Goal: Use online tool/utility: Use online tool/utility

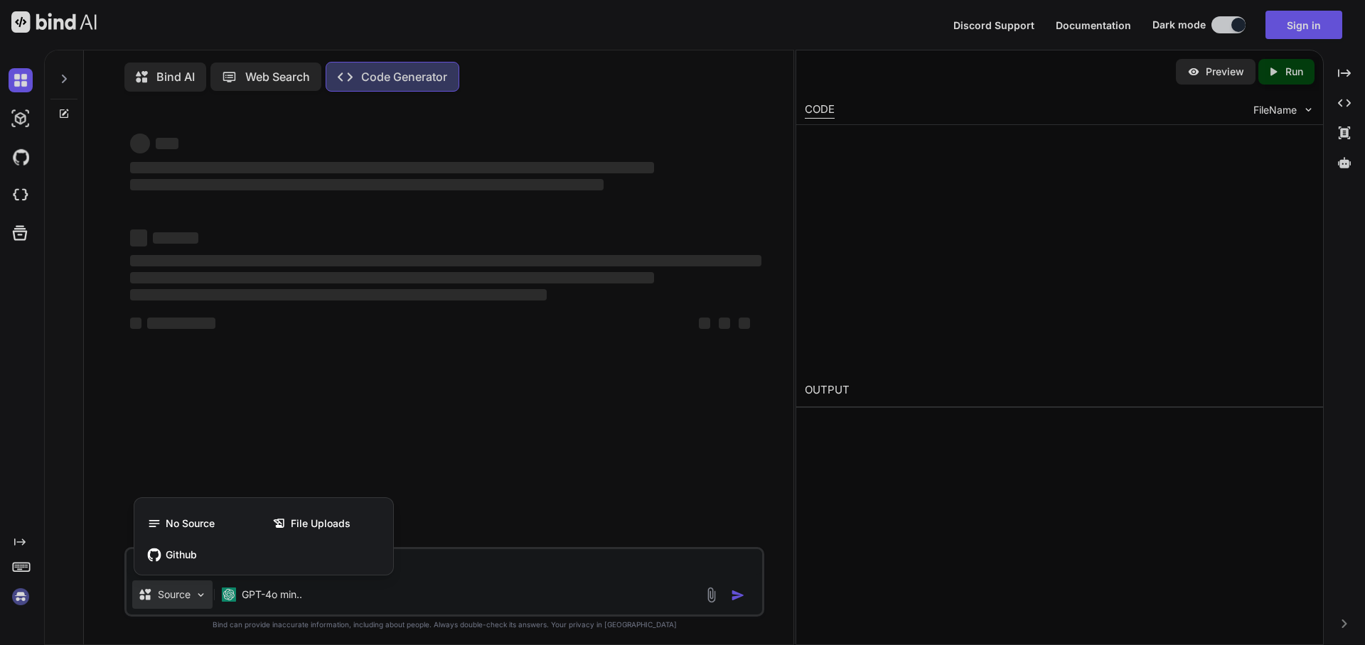
click at [188, 598] on div at bounding box center [682, 322] width 1365 height 645
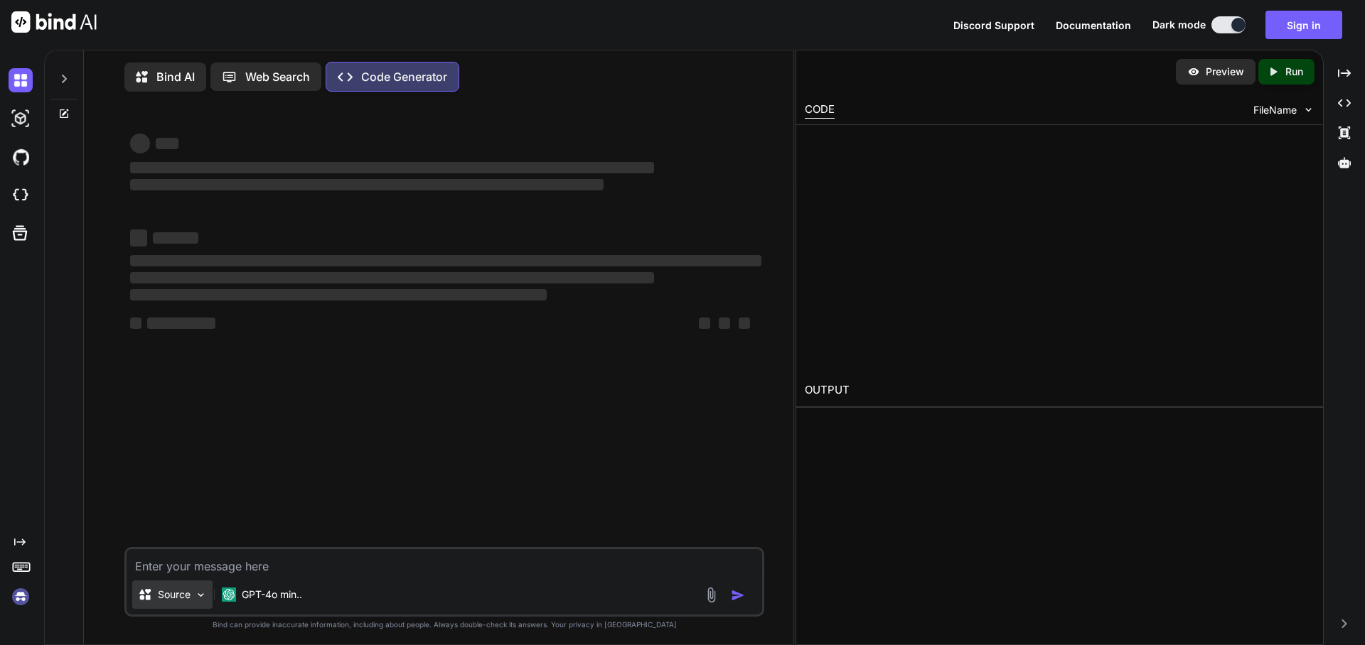
click at [189, 594] on p "Source" at bounding box center [174, 595] width 33 height 14
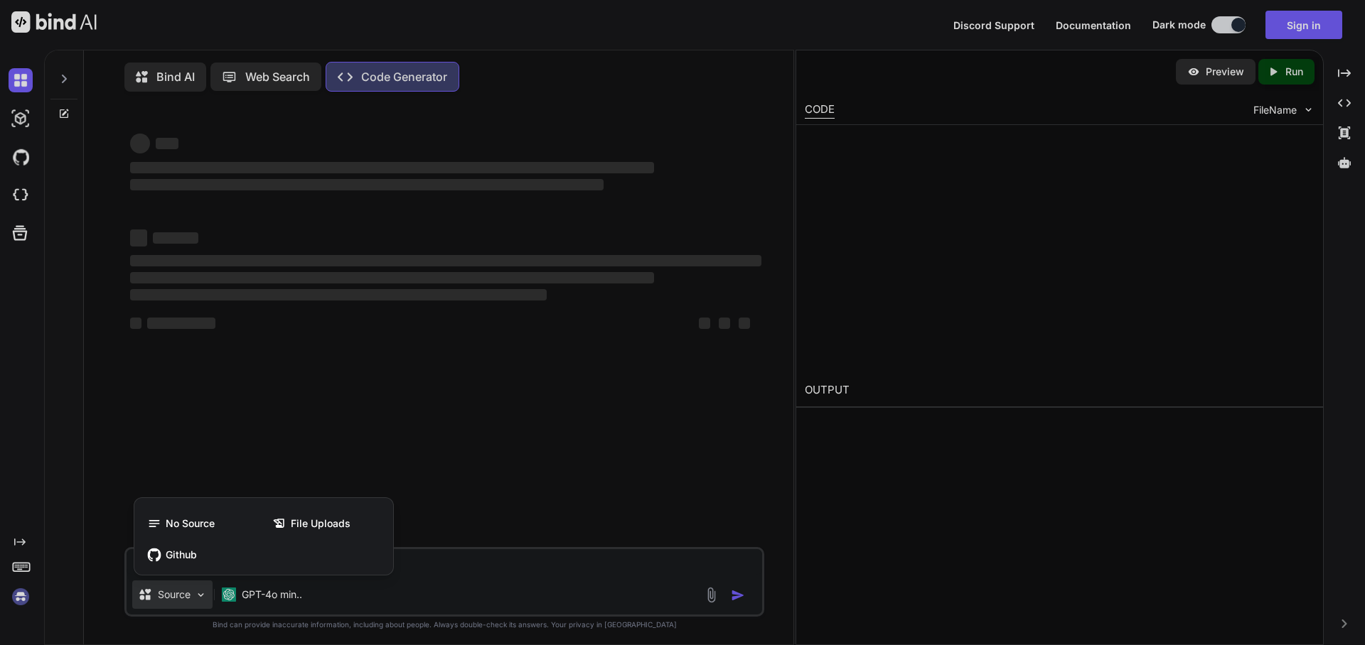
click at [189, 595] on div at bounding box center [682, 322] width 1365 height 645
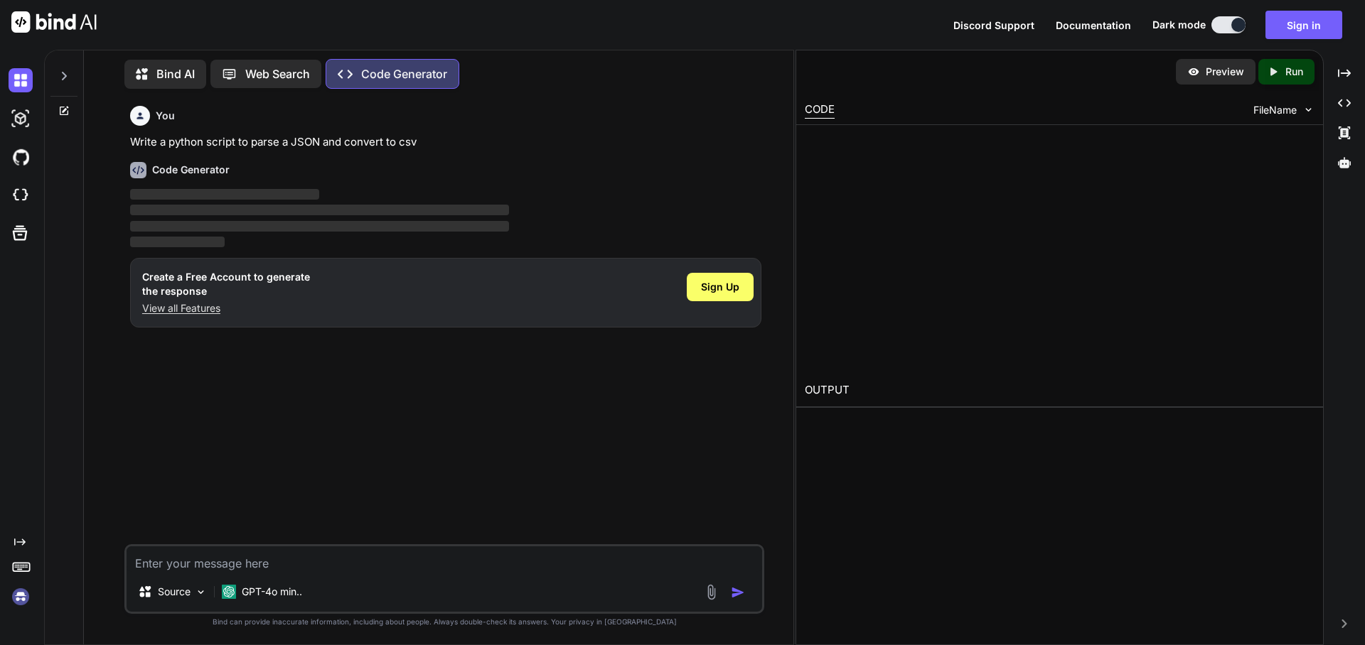
click at [207, 560] on textarea at bounding box center [444, 560] width 635 height 26
type textarea "x"
type textarea "М"
type textarea "x"
type textarea "Мн"
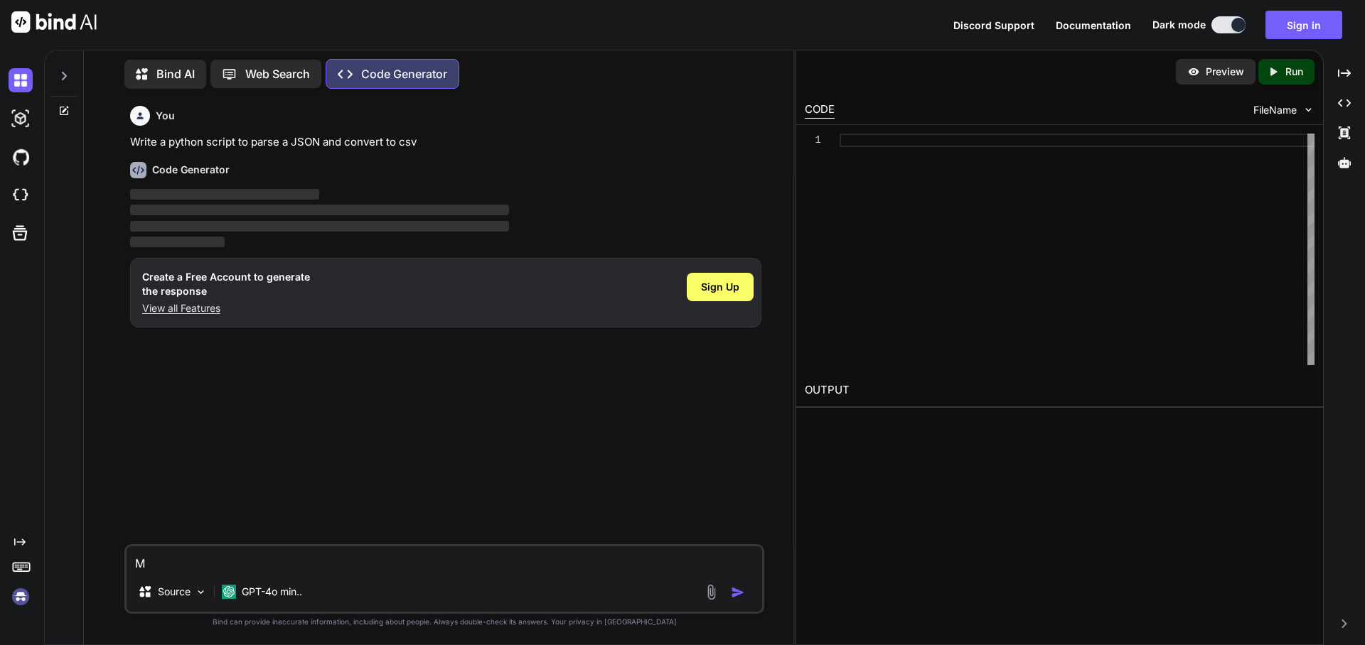
type textarea "x"
type textarea "Мне"
type textarea "x"
type textarea "Мне"
type textarea "x"
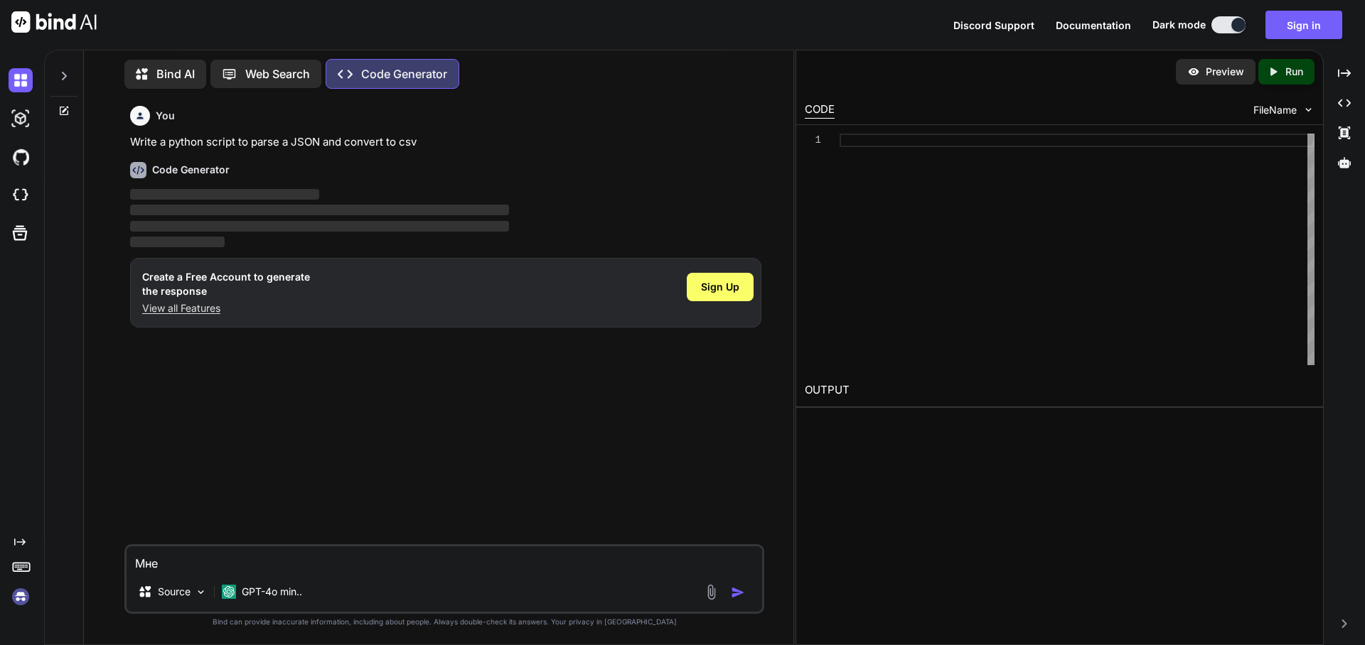
type textarea "Мне н"
type textarea "x"
type textarea "Мне ну"
type textarea "x"
type textarea "Мне нуж"
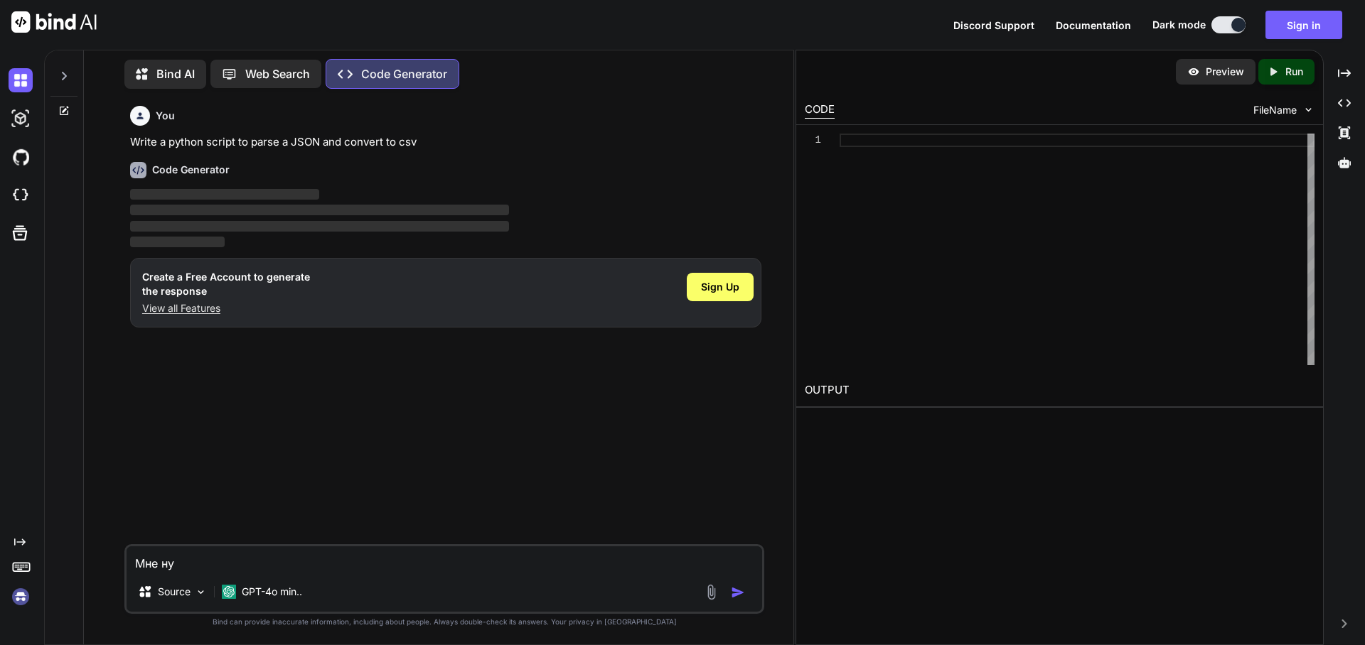
type textarea "x"
type textarea "Мне нужн"
type textarea "x"
type textarea "Мне нужно"
type textarea "x"
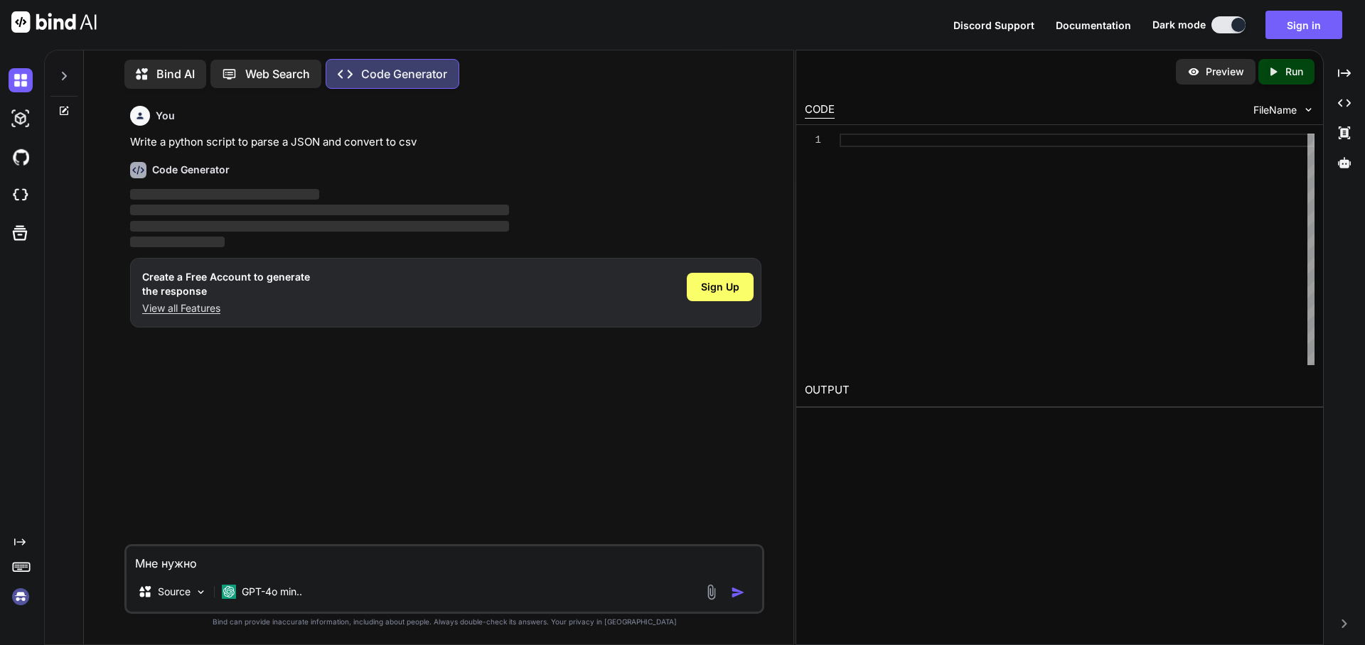
type textarea "Мне нужно"
type textarea "x"
type textarea "Мне нужно с"
type textarea "x"
type textarea "Мне нужно сг"
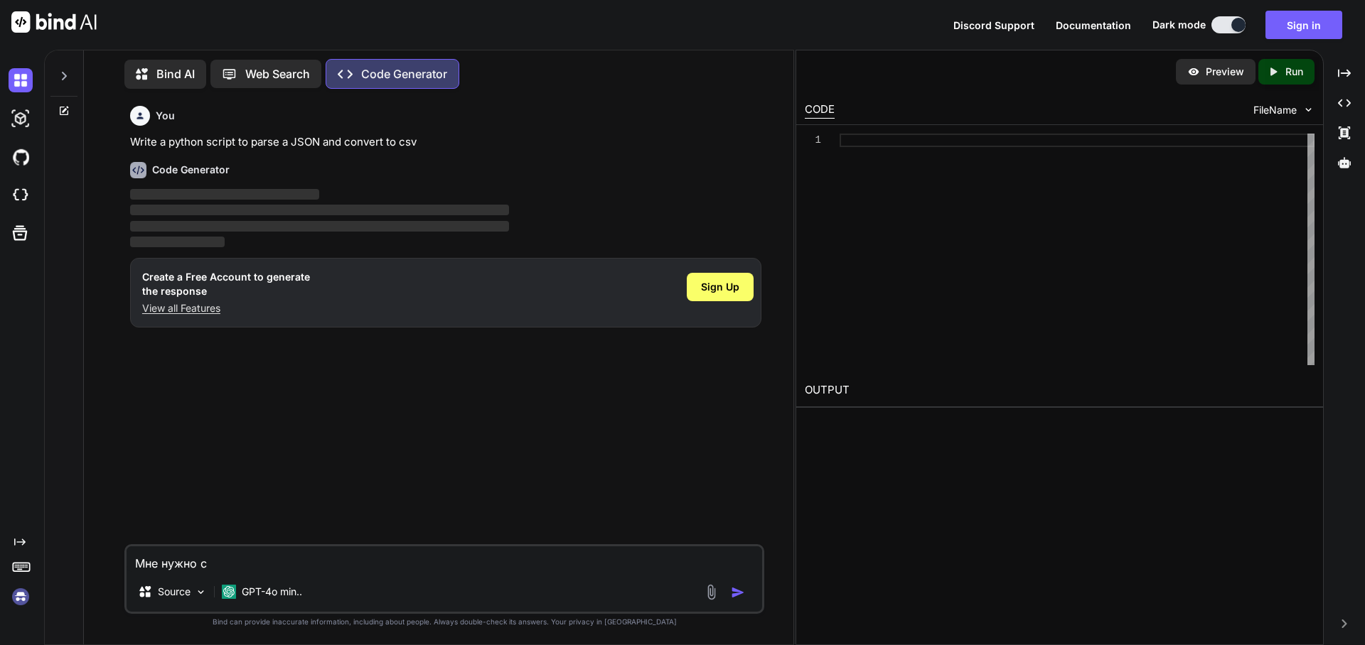
type textarea "x"
type textarea "Мне нужно сге"
type textarea "x"
type textarea "Мне нужно сген"
type textarea "x"
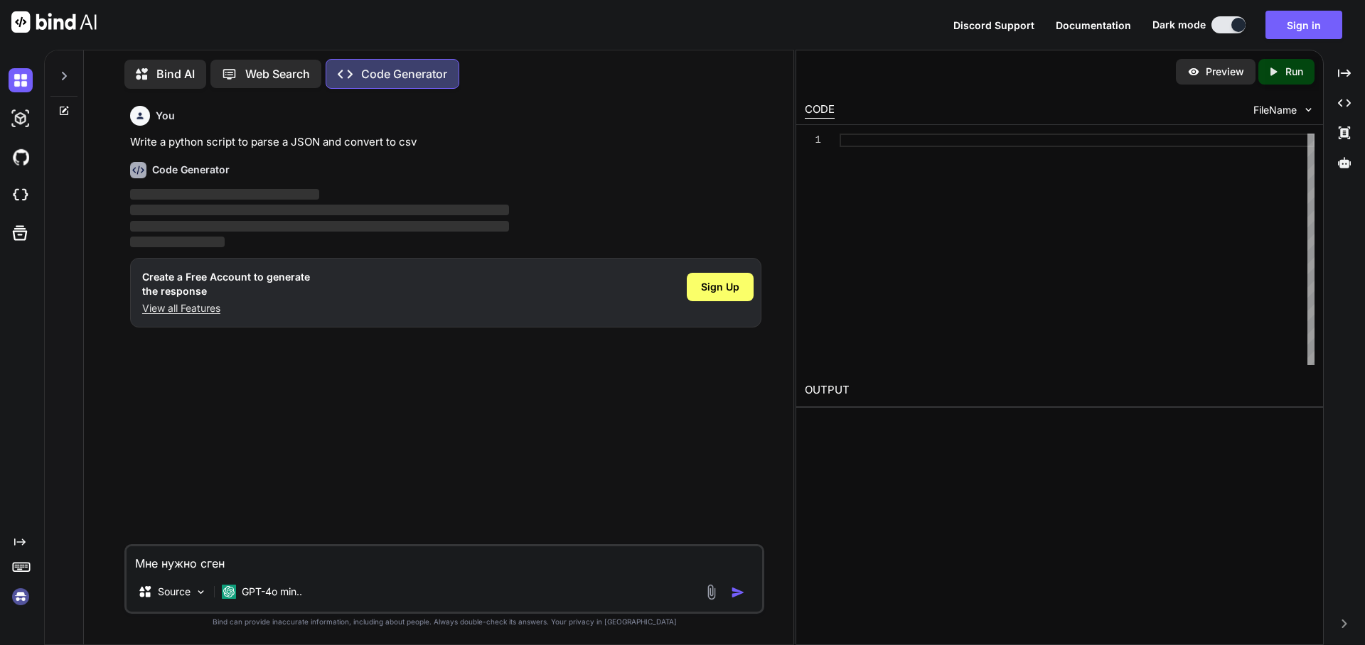
type textarea "Мне нужно сгене"
type textarea "x"
type textarea "Мне нужно сгенер"
type textarea "x"
type textarea "Мне нужно сгенери"
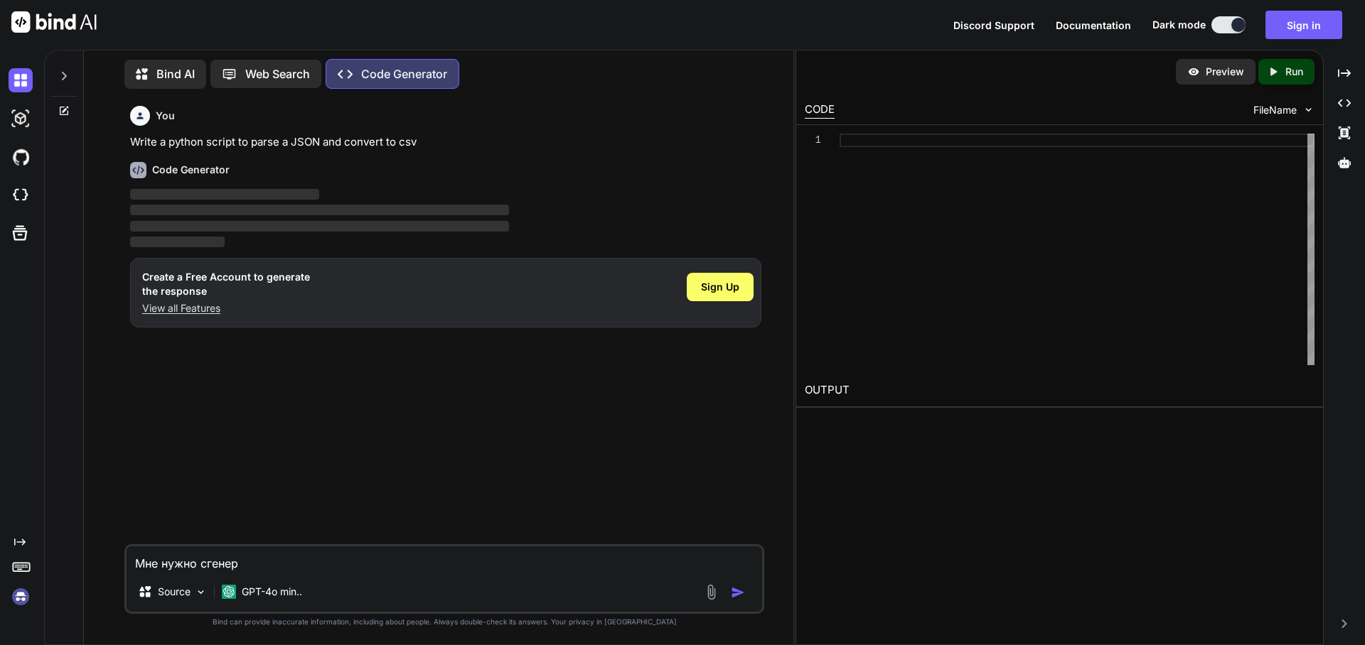
type textarea "x"
type textarea "Мне нужно сгенерир"
type textarea "x"
type textarea "Мне нужно сгенериро"
type textarea "x"
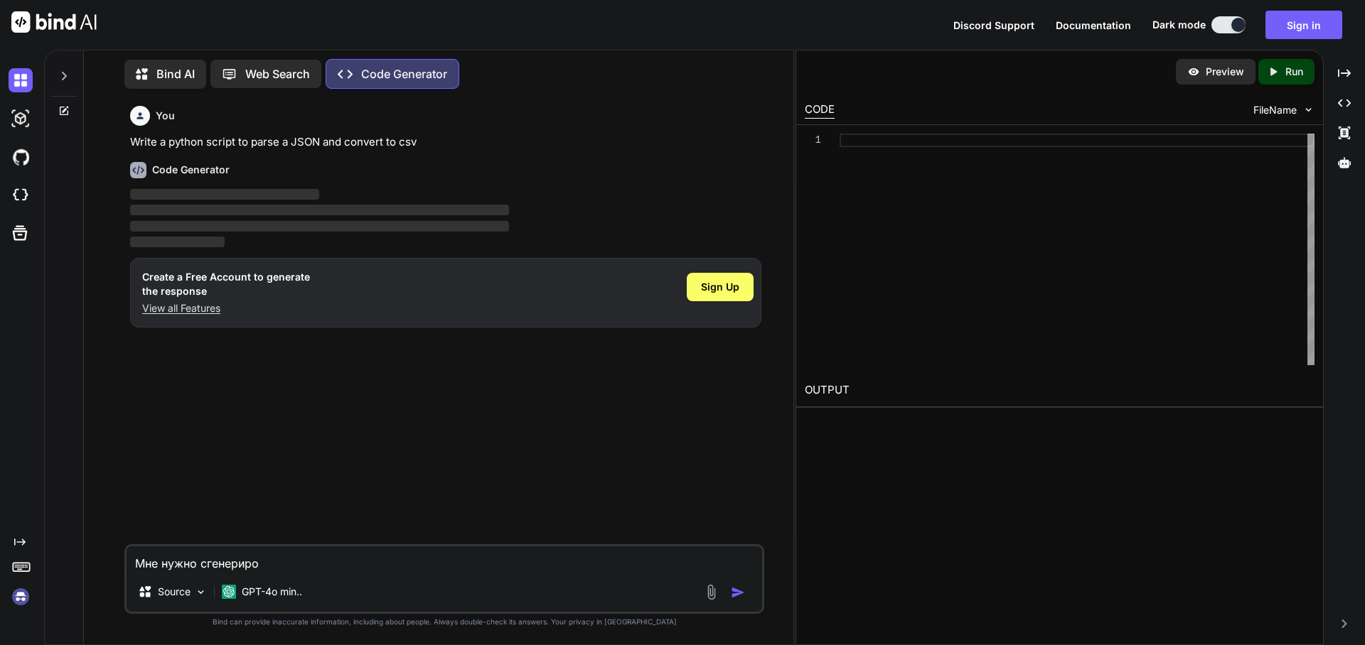
type textarea "Мне нужно сгенериров"
type textarea "x"
type textarea "Мне нужно сгенерирова"
type textarea "x"
type textarea "Мне нужно сгенерироват"
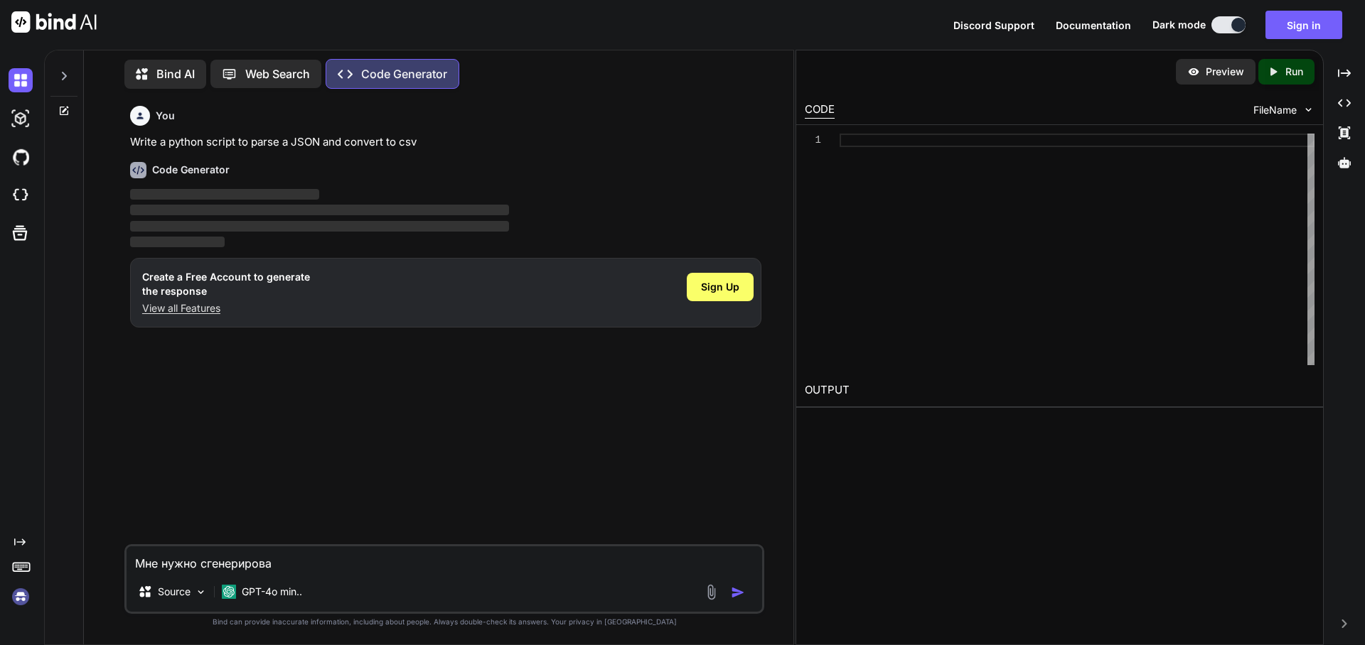
type textarea "x"
type textarea "Мне нужно сгенерировать"
type textarea "x"
type textarea "Мне нужно сгенерировать"
type textarea "x"
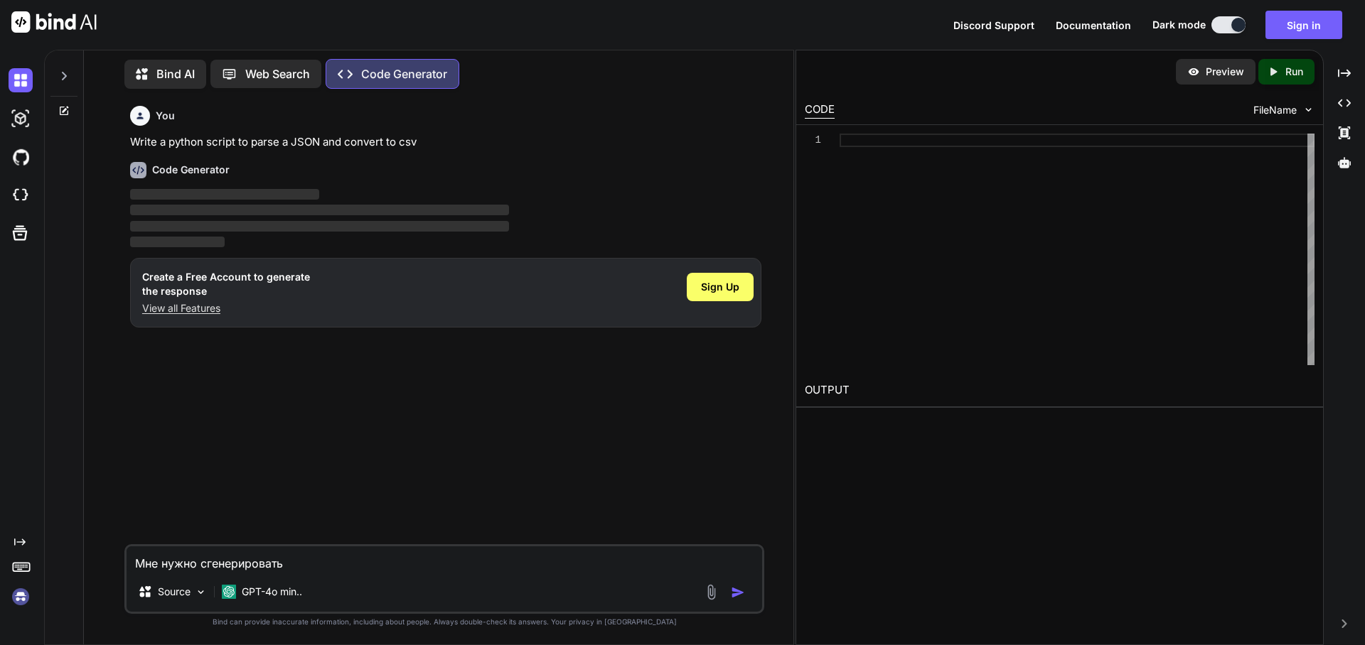
type textarea "Мне нужно сгенерировать п"
type textarea "x"
type textarea "Мне нужно сгенерировать по"
type textarea "x"
type textarea "Мне нужно сгенерировать пол"
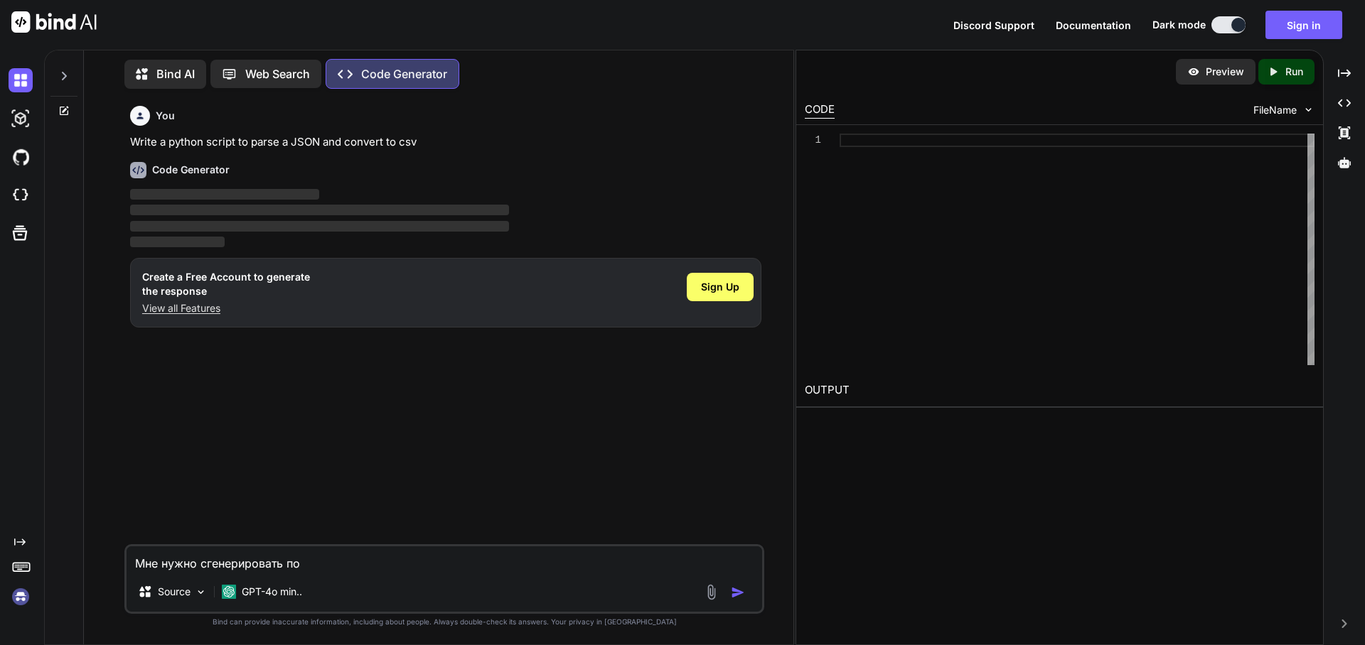
type textarea "x"
type textarea "Мне нужно сгенерировать полн"
type textarea "x"
type textarea "Мне нужно сгенерировать полно"
type textarea "x"
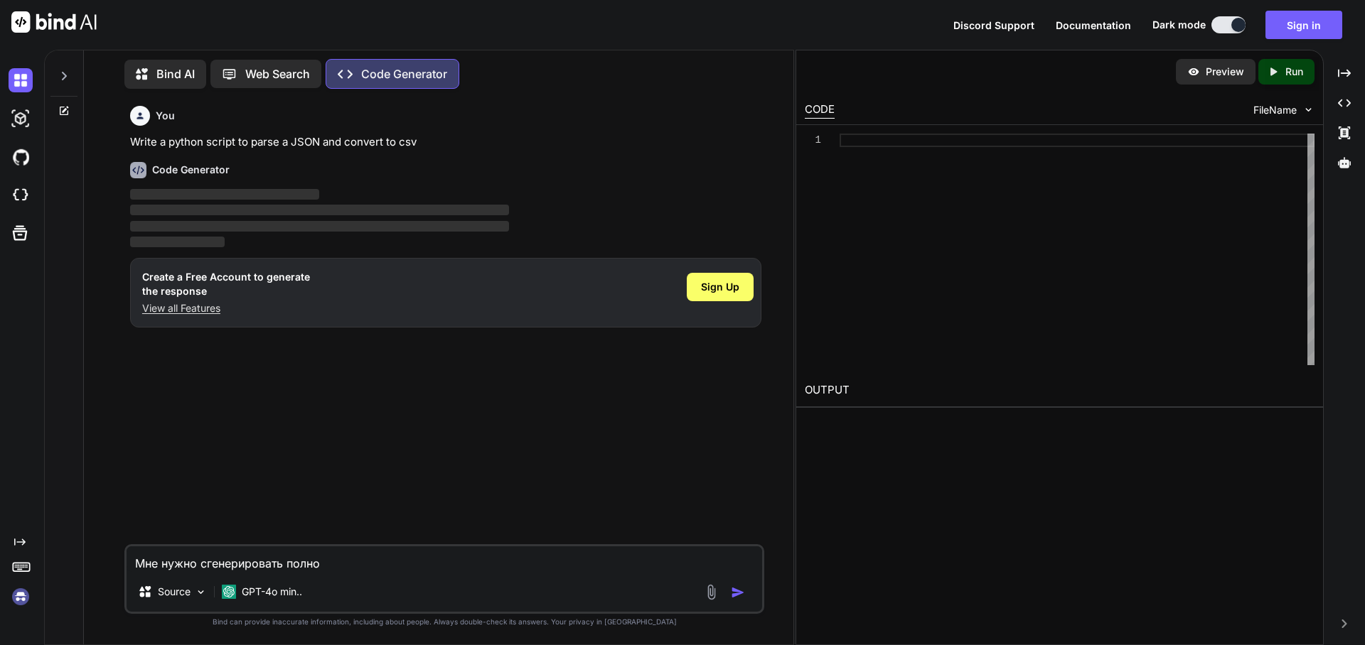
type textarea "Мне нужно сгенерировать полнос"
type textarea "x"
type textarea "Мне нужно сгенерировать полност"
type textarea "x"
type textarea "Мне нужно сгенерировать полность"
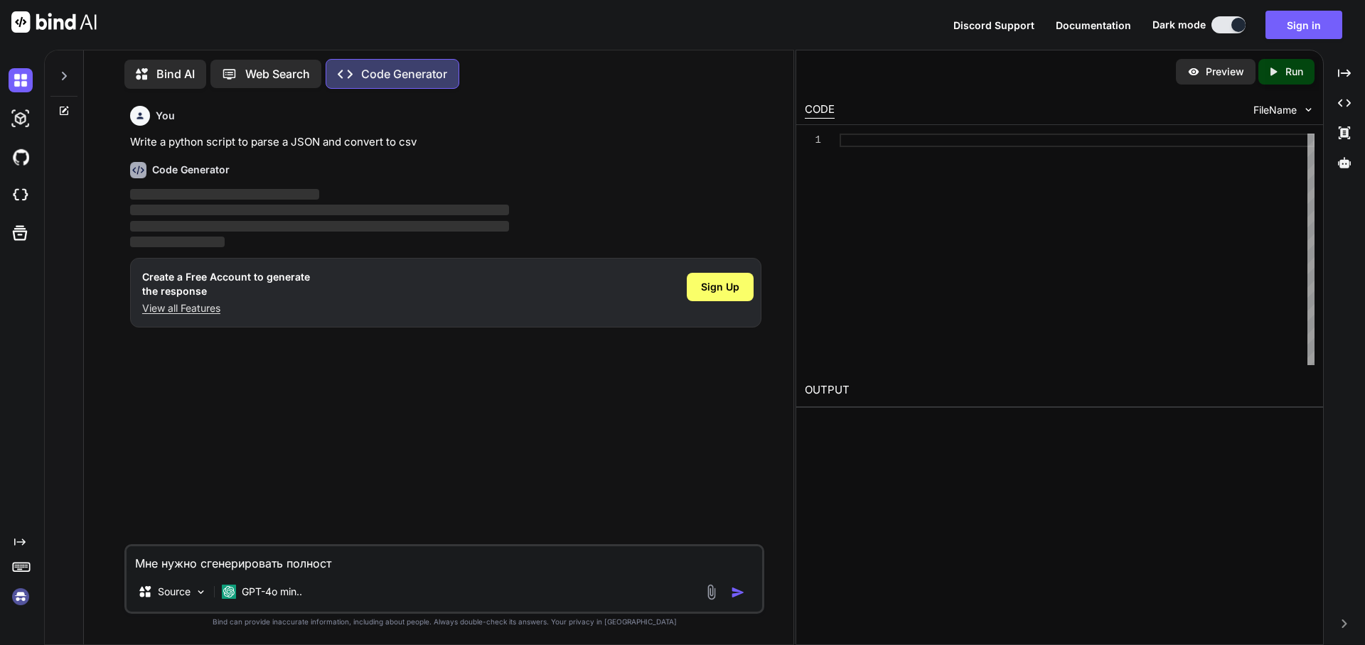
type textarea "x"
type textarea "Мне нужно сгенерировать полностьб"
type textarea "x"
type textarea "Мне нужно сгенерировать полностьбб"
type textarea "x"
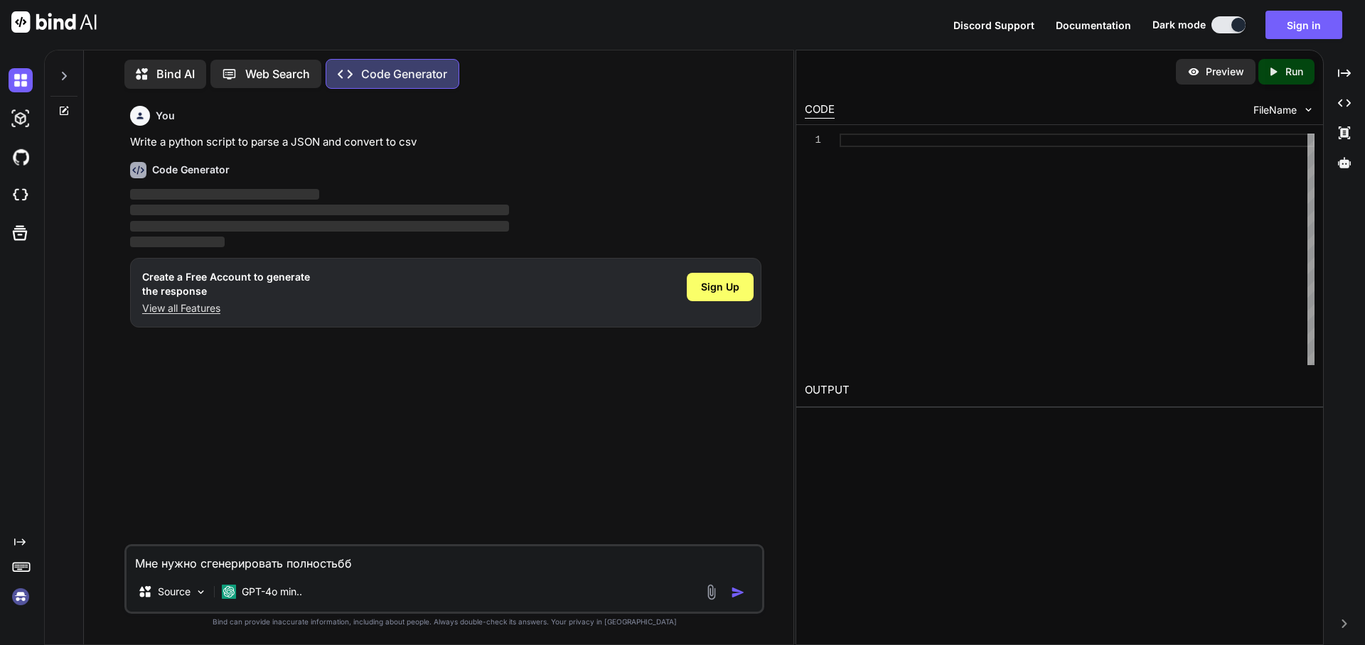
type textarea "Мне нужно сгенерировать полностьб"
type textarea "x"
type textarea "Мне нужно сгенерировать полность"
type textarea "x"
type textarea "Мне нужно сгенерировать полностью"
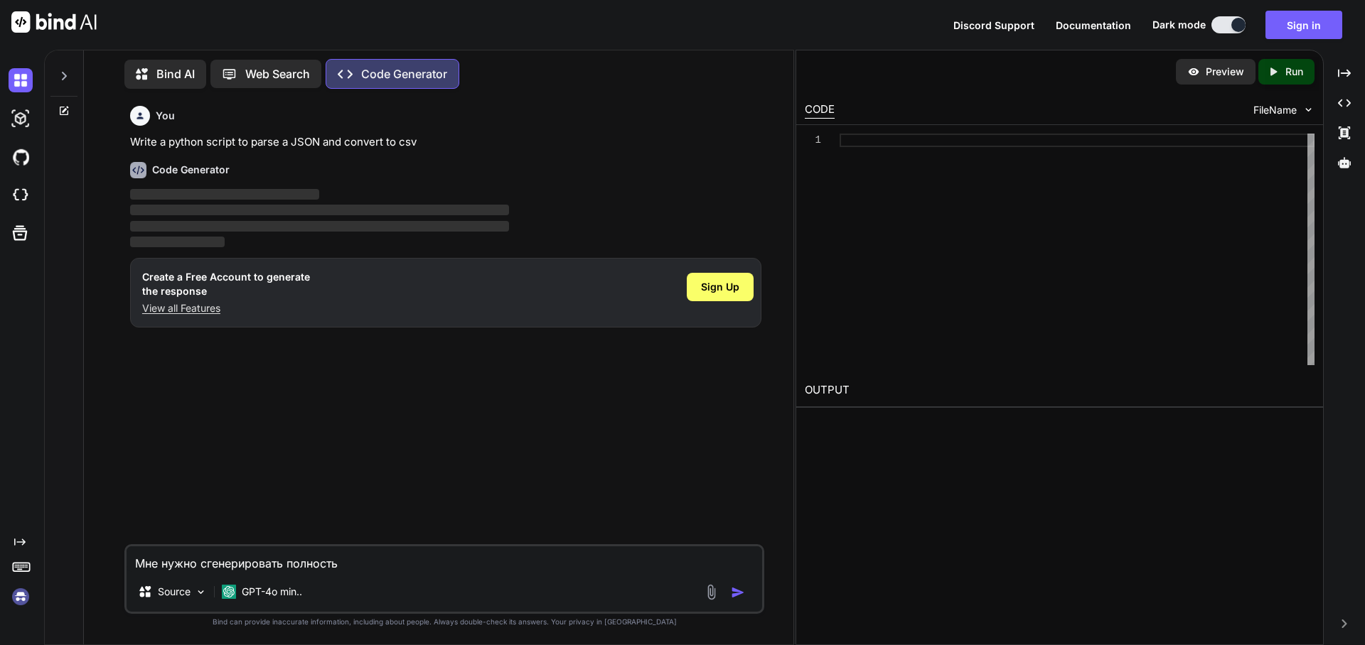
type textarea "x"
type textarea "Мне нужно сгенерировать полностью"
type textarea "x"
type textarea "Мне нужно сгенерировать полностью р"
type textarea "x"
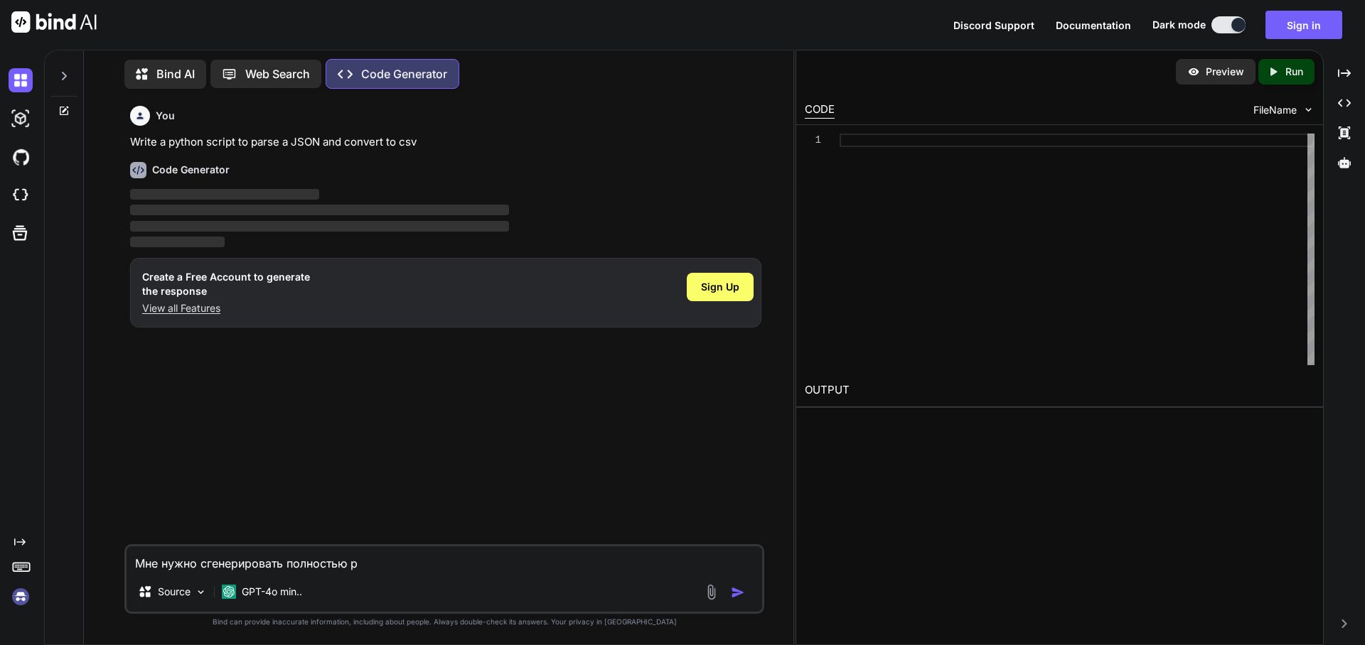
type textarea "Мне нужно сгенерировать полностью ра"
type textarea "x"
type textarea "Мне нужно сгенерировать полностью раю"
type textarea "x"
type textarea "Мне нужно сгенерировать полностью раюб"
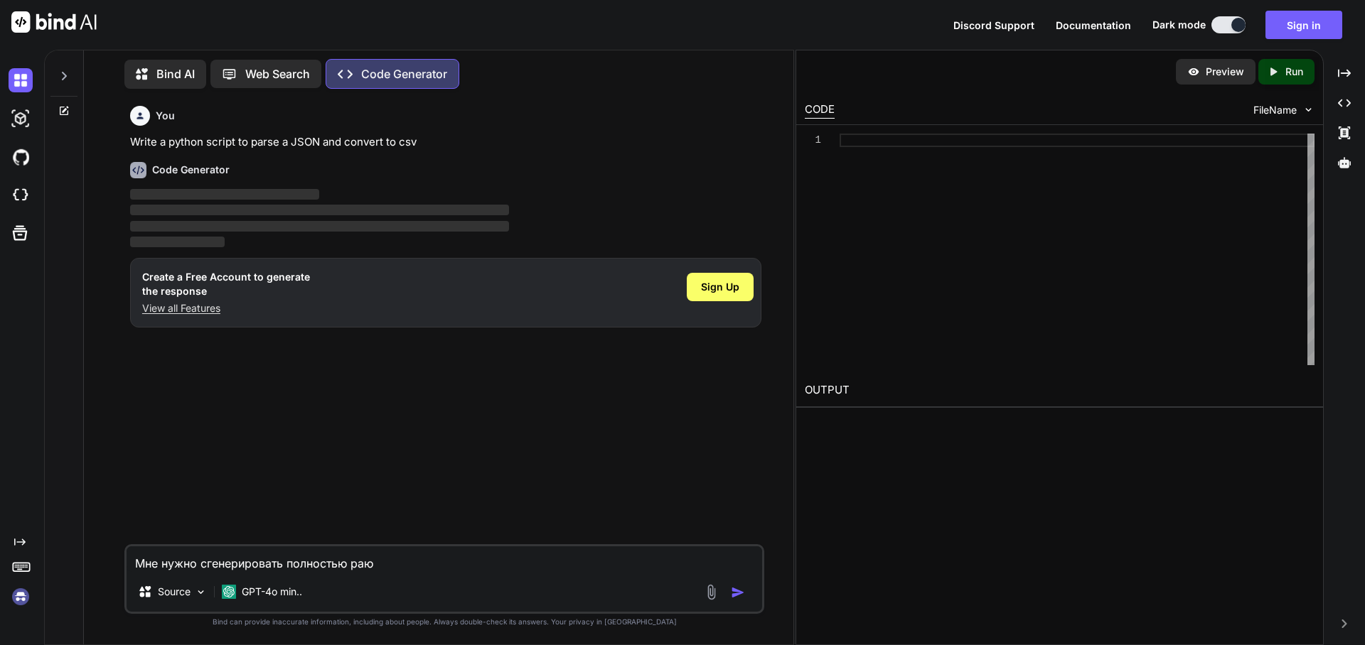
type textarea "x"
type textarea "Мне нужно сгенерировать полностью раю"
type textarea "x"
type textarea "Мне нужно сгенерировать полностью ра"
type textarea "x"
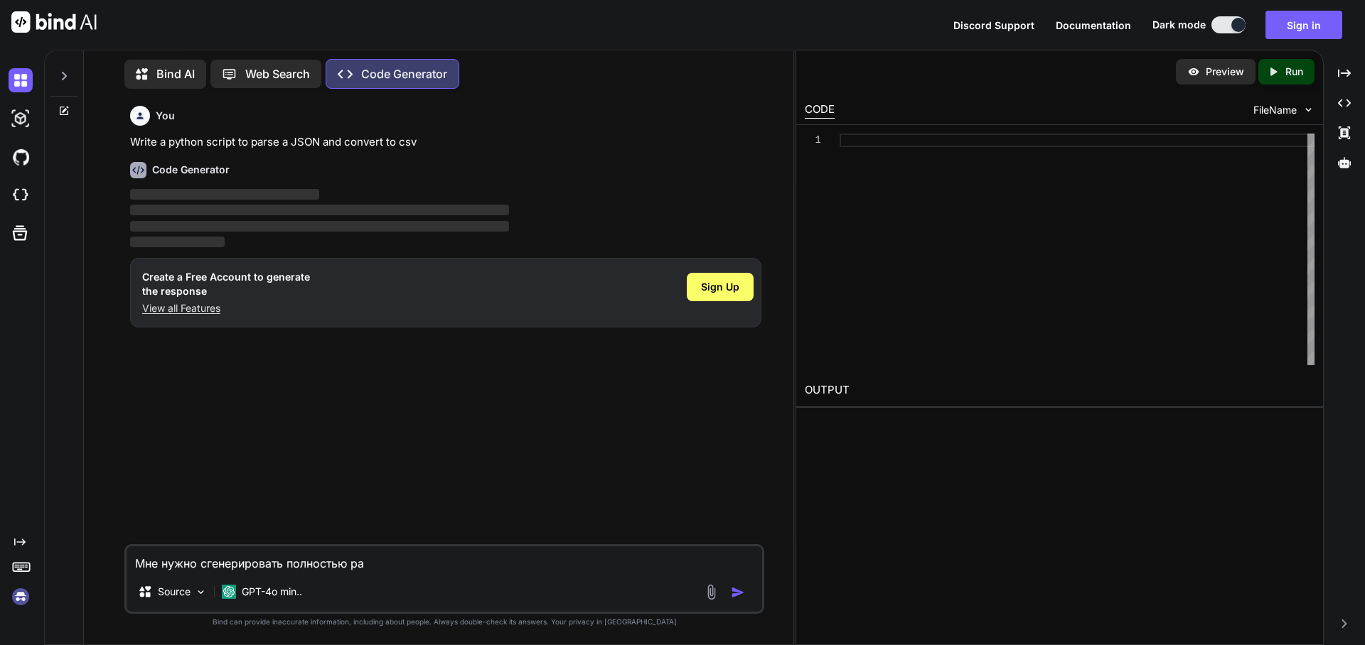
type textarea "Мне нужно сгенерировать полностью раб"
type textarea "x"
type textarea "Мне нужно сгенерировать полностью рабо"
type textarea "x"
type textarea "Мне нужно сгенерировать полностью рабоч"
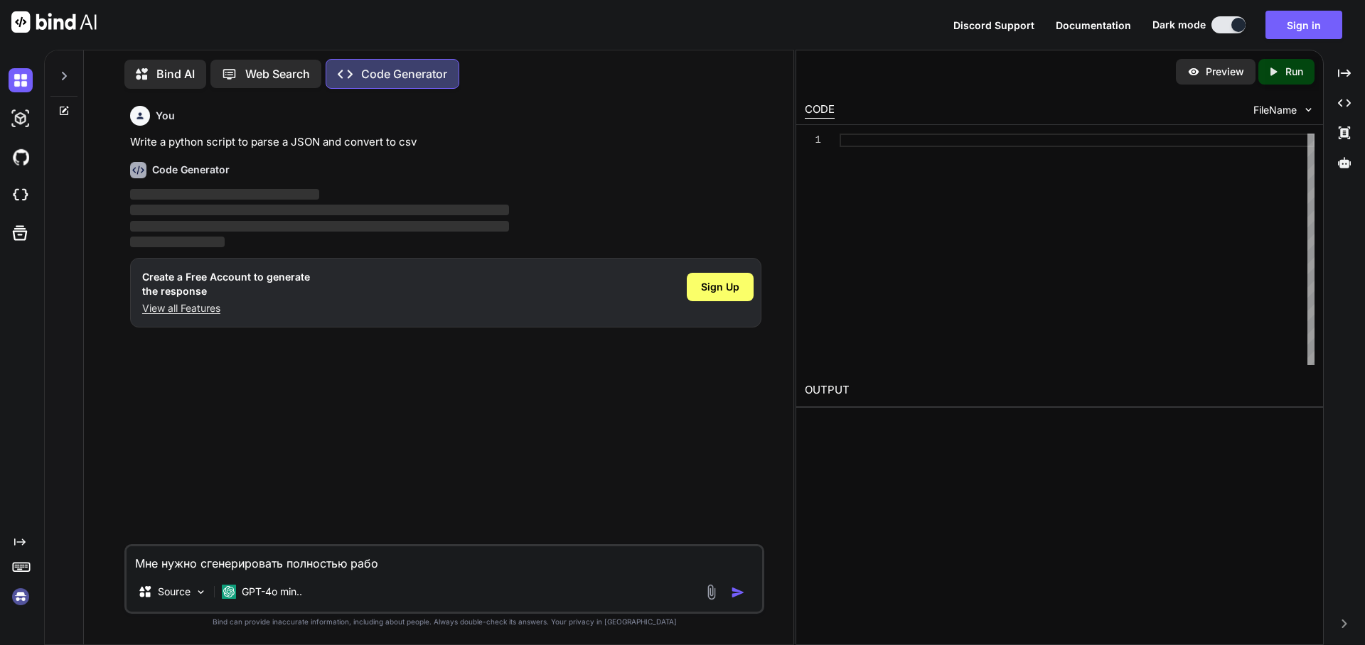
type textarea "x"
type textarea "Мне нужно сгенерировать полностью рабочи"
type textarea "x"
type textarea "Мне нужно сгенерировать полностью рабочий"
type textarea "x"
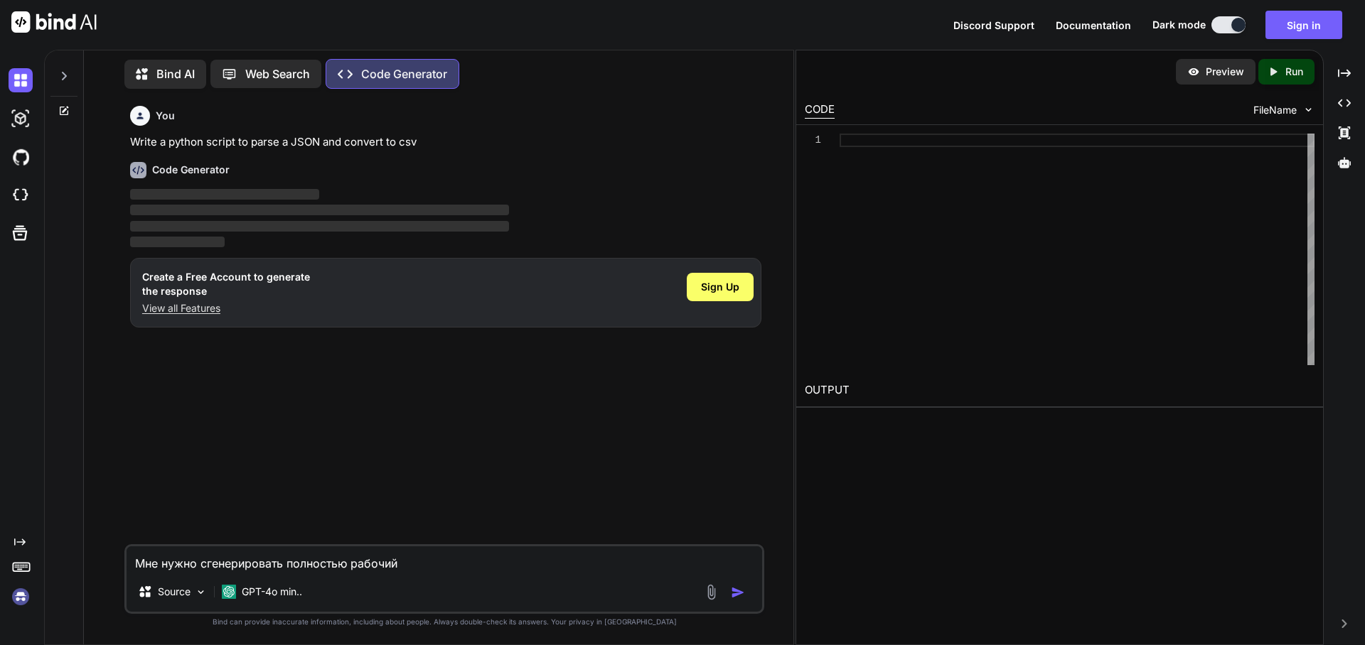
type textarea "Мне нужно сгенерировать полностью рабочий"
type textarea "x"
type textarea "Мне нужно сгенерировать полностью рабочий и"
type textarea "x"
type textarea "Мне нужно сгенерировать полностью рабочий и"
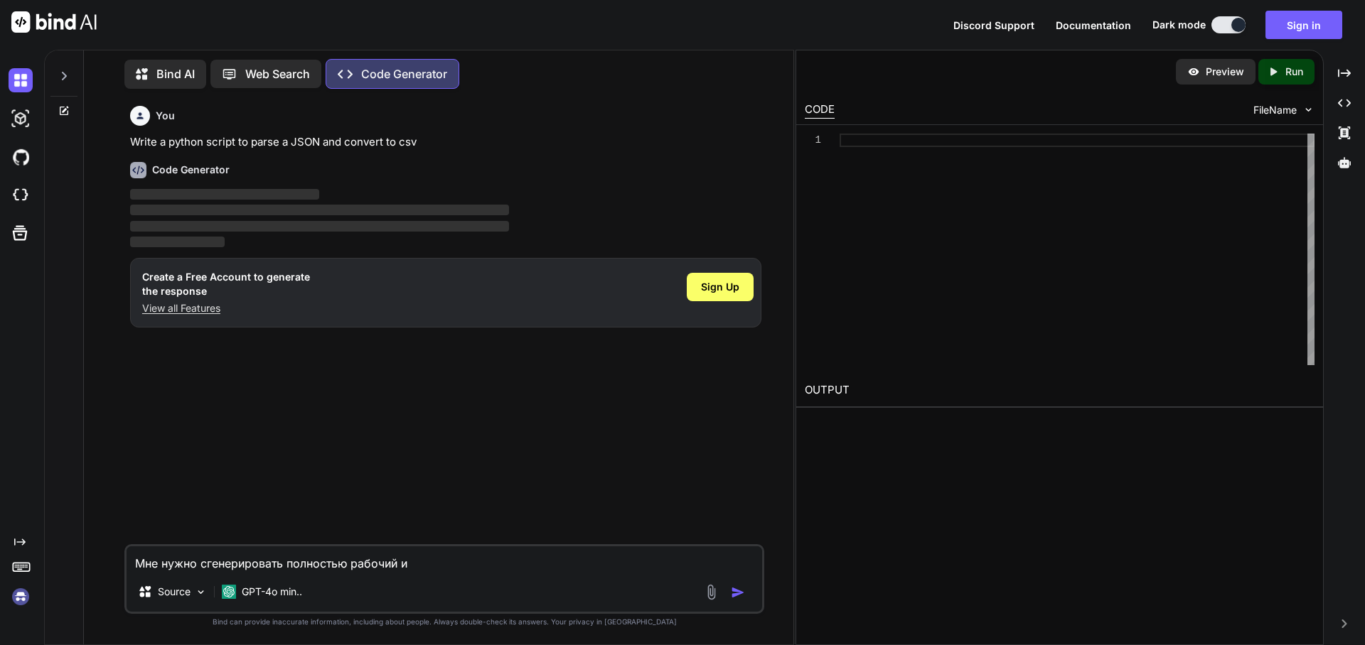
type textarea "x"
type textarea "Мне нужно сгенерировать полностью рабочий и н"
type textarea "x"
type textarea "Мне нужно сгенерировать полностью рабочий и но"
type textarea "x"
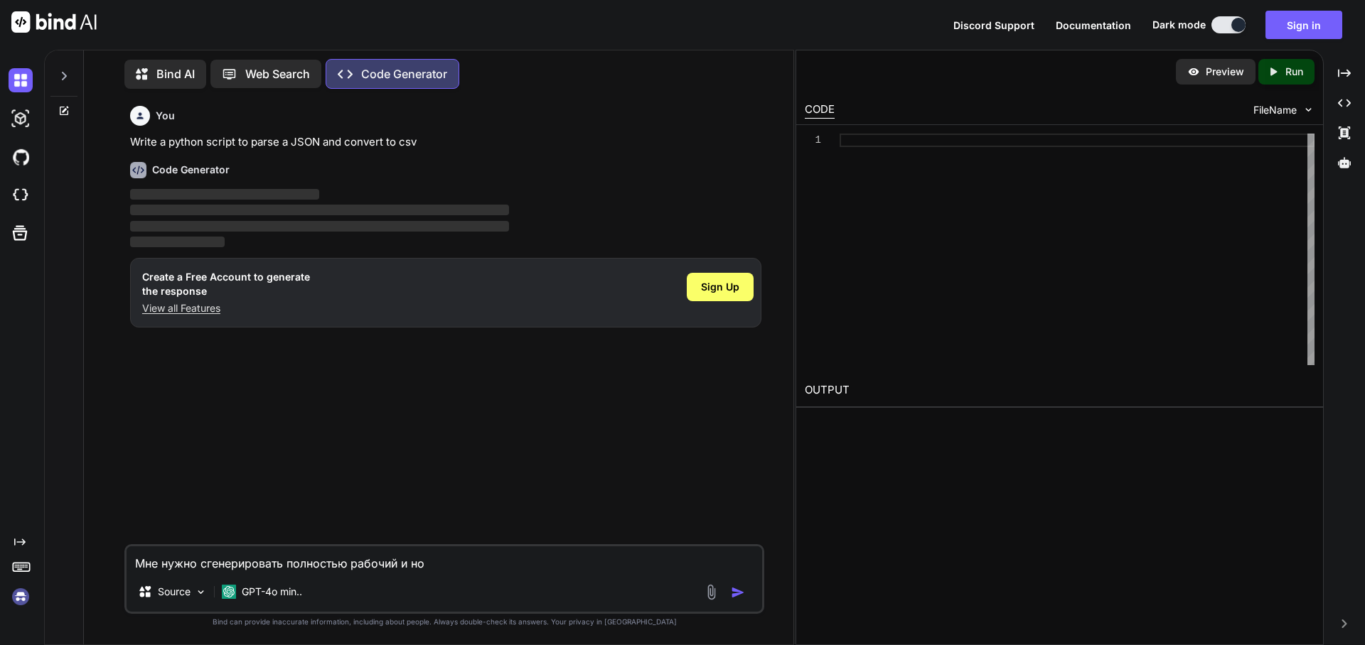
type textarea "Мне нужно сгенерировать полностью рабочий и нор"
type textarea "x"
type textarea "Мне нужно сгенерировать полностью рабочий и норм"
type textarea "x"
type textarea "Мне нужно сгенерировать полностью рабочий и норма"
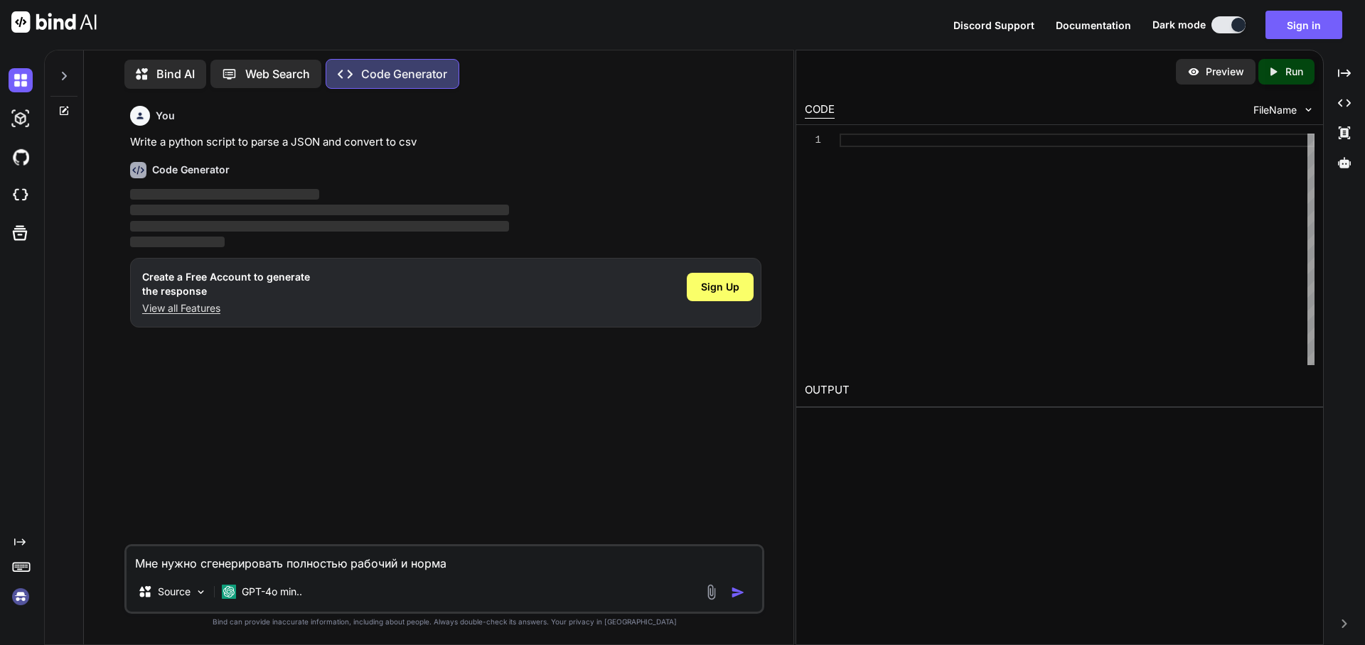
type textarea "x"
type textarea "Мне нужно сгенерировать полностью рабочий и нормал"
type textarea "x"
type textarea "Мне нужно сгенерировать полностью рабочий и нормаль"
type textarea "x"
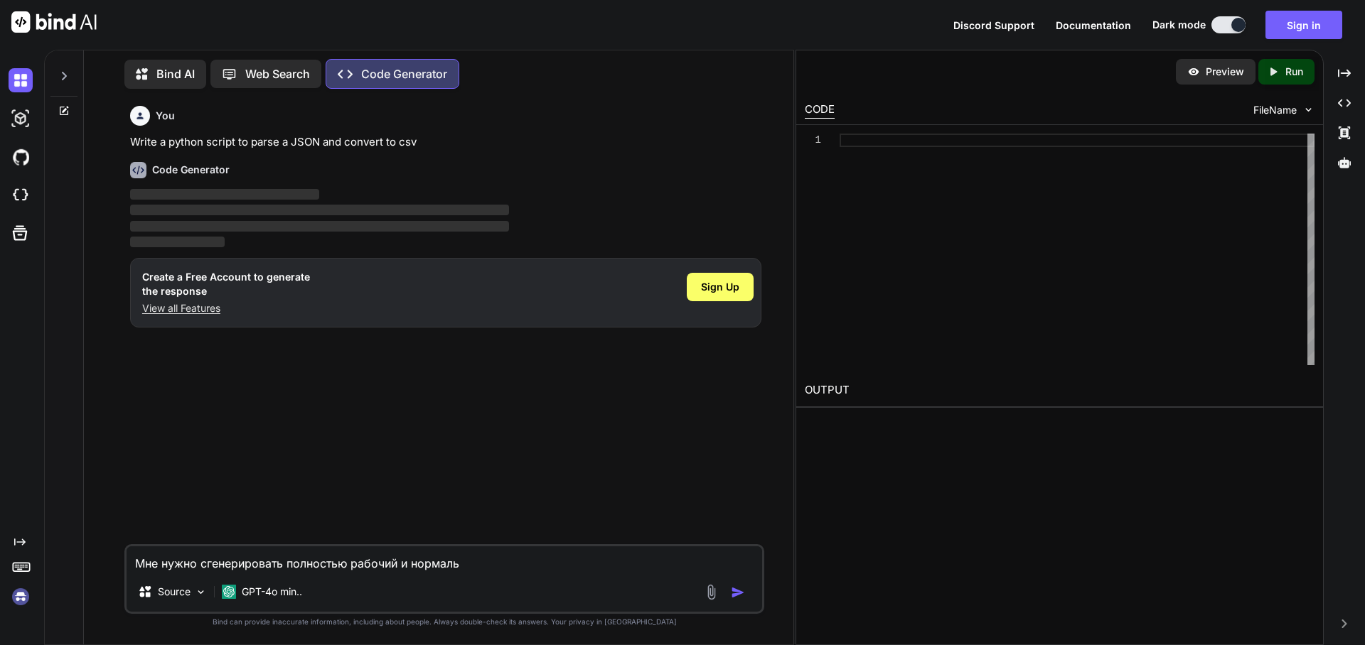
type textarea "Мне нужно сгенерировать полностью рабочий и нормальн"
type textarea "x"
type textarea "Мне нужно сгенерировать полностью рабочий и нормальны"
type textarea "x"
type textarea "Мне нужно сгенерировать полностью рабочий и нормальный"
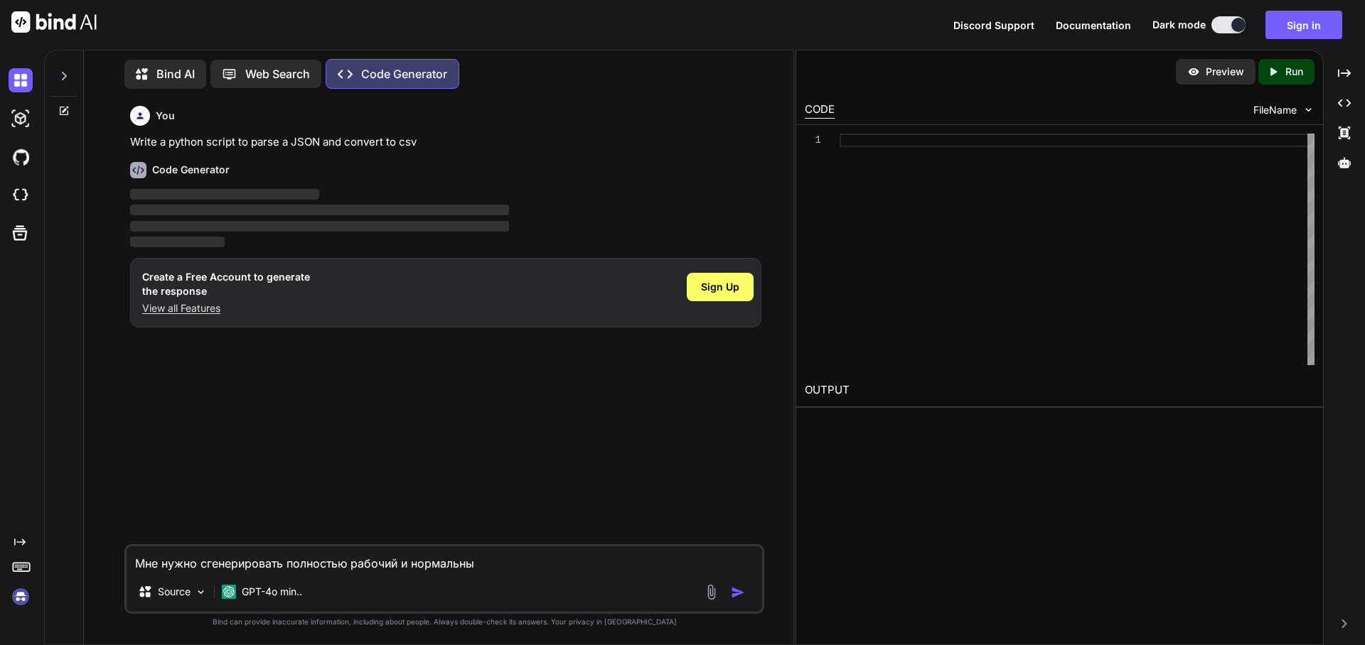
type textarea "x"
type textarea "Мне нужно сгенерировать полностью рабочий и нормальный"
type textarea "x"
type textarea "Мне нужно сгенерировать полностью рабочий и нормальный H"
type textarea "x"
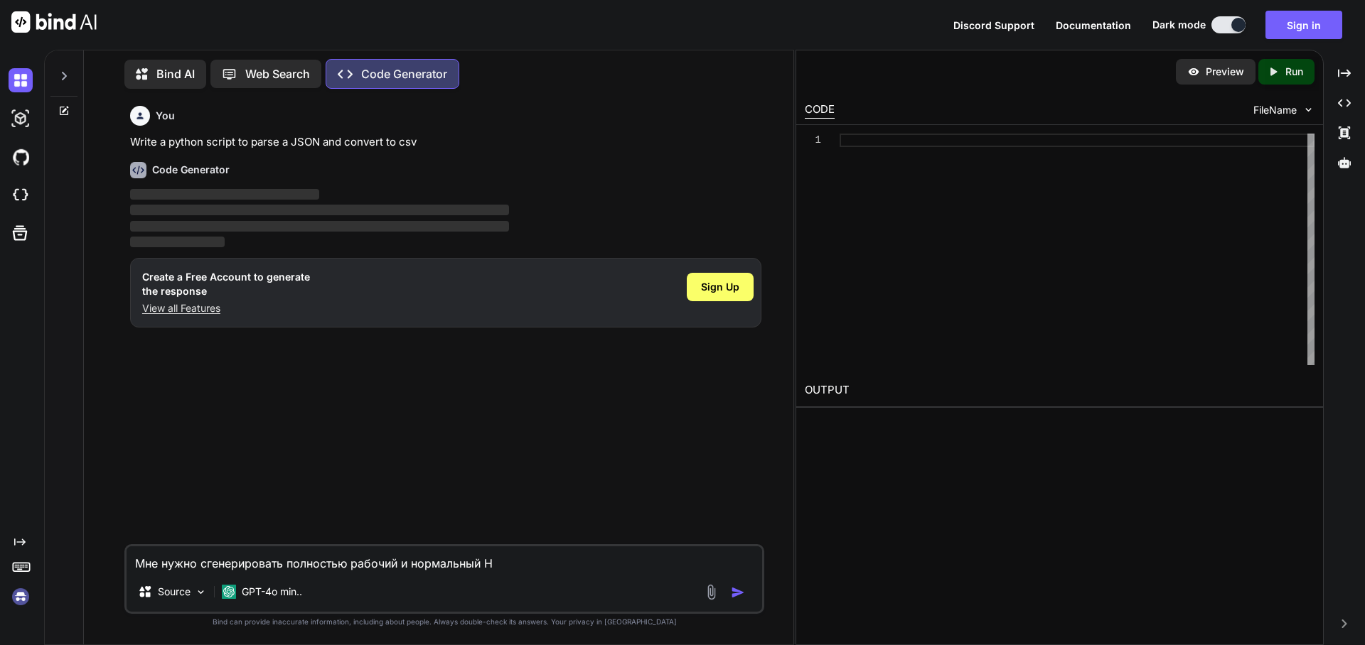
type textarea "Мне нужно сгенерировать полностью рабочий и нормальный HT"
type textarea "x"
type textarea "Мне нужно сгенерировать полностью рабочий и нормальный HT:"
type textarea "x"
type textarea "Мне нужно сгенерировать полностью рабочий и нормальный HT:M"
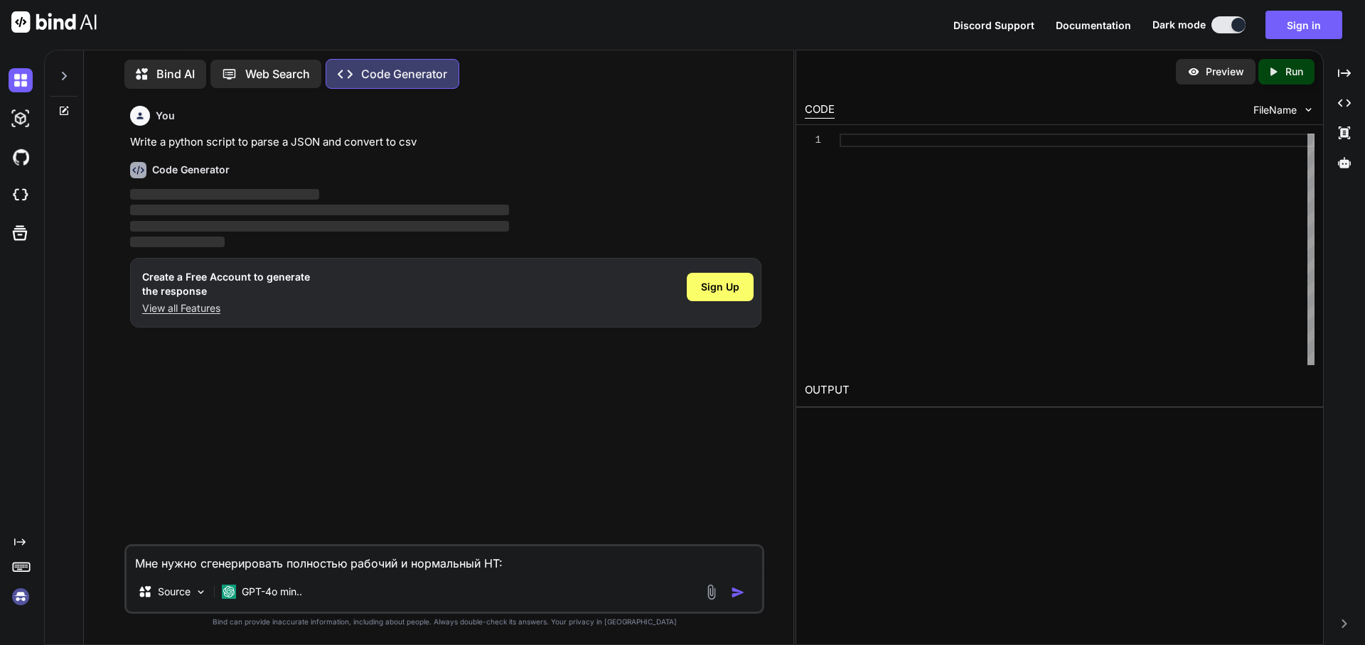
type textarea "x"
type textarea "Мне нужно сгенерировать полностью рабочий и нормальный HT:"
type textarea "x"
type textarea "Мне нужно сгенерировать полностью рабочий и нормальный HT"
type textarea "x"
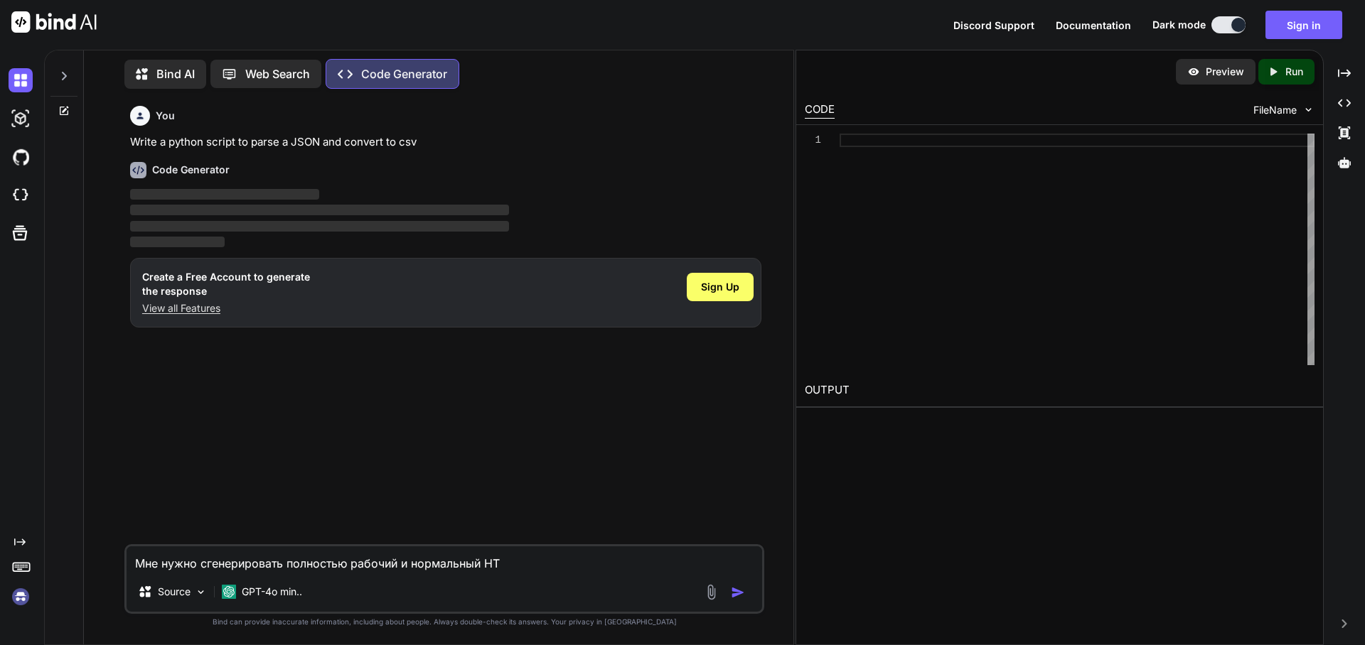
type textarea "Мне нужно сгенерировать полностью рабочий и нормальный HTM"
type textarea "x"
type textarea "Мне нужно сгенерировать полностью рабочий и нормальный HTML"
type textarea "x"
type textarea "Мне нужно сгенерировать полностью рабочий и нормальный HTML"
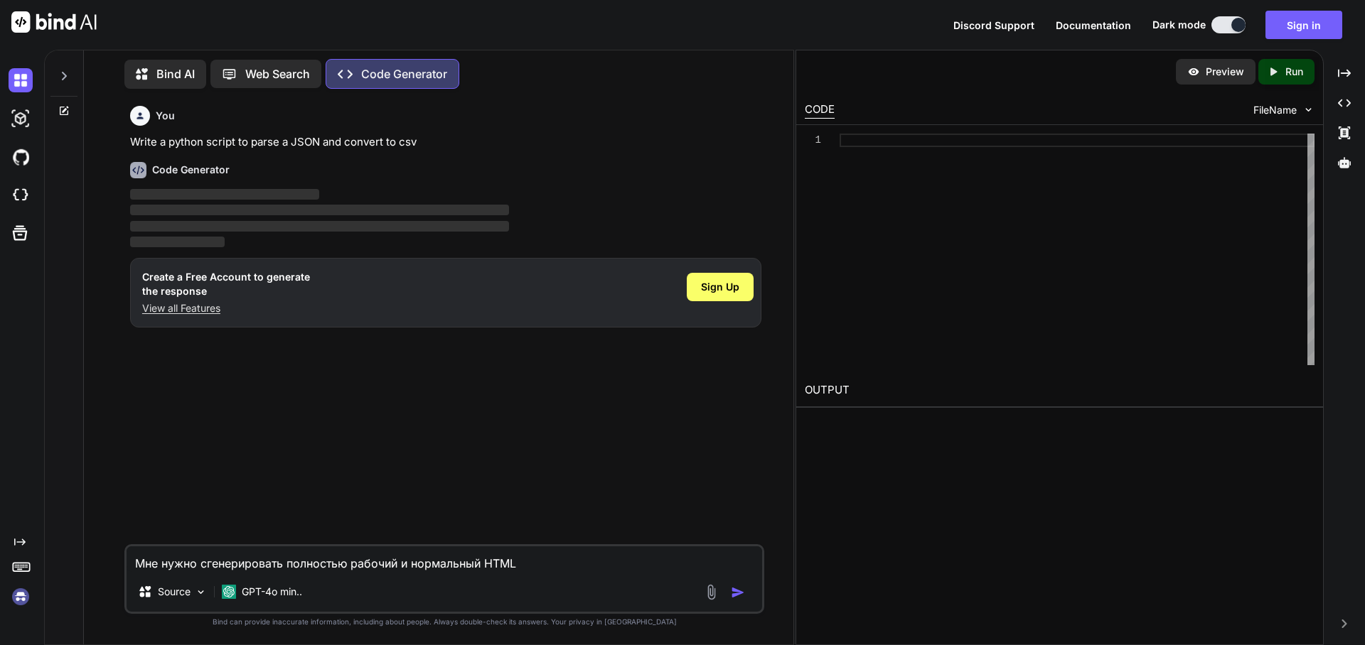
type textarea "x"
type textarea "Мне нужно сгенерировать полностью рабочий и нормальный HTML к"
type textarea "x"
type textarea "Мне нужно сгенерировать полностью рабочий и нормальный HTML ко"
type textarea "x"
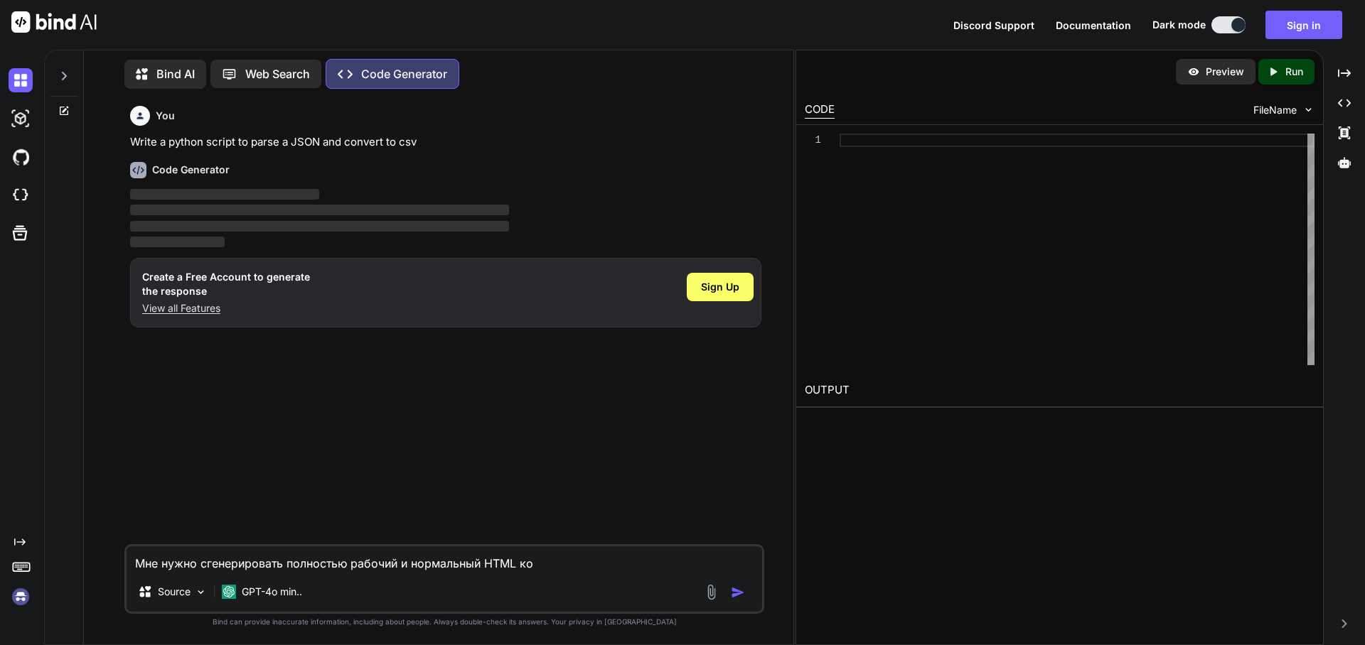
type textarea "Мне нужно сгенерировать полностью рабочий и нормальный HTML код"
type textarea "x"
type textarea "Мне нужно сгенерировать полностью рабочий и нормальный HTML код"
type textarea "x"
type textarea "Мне нужно сгенерировать полностью рабочий и нормальный HTML код д"
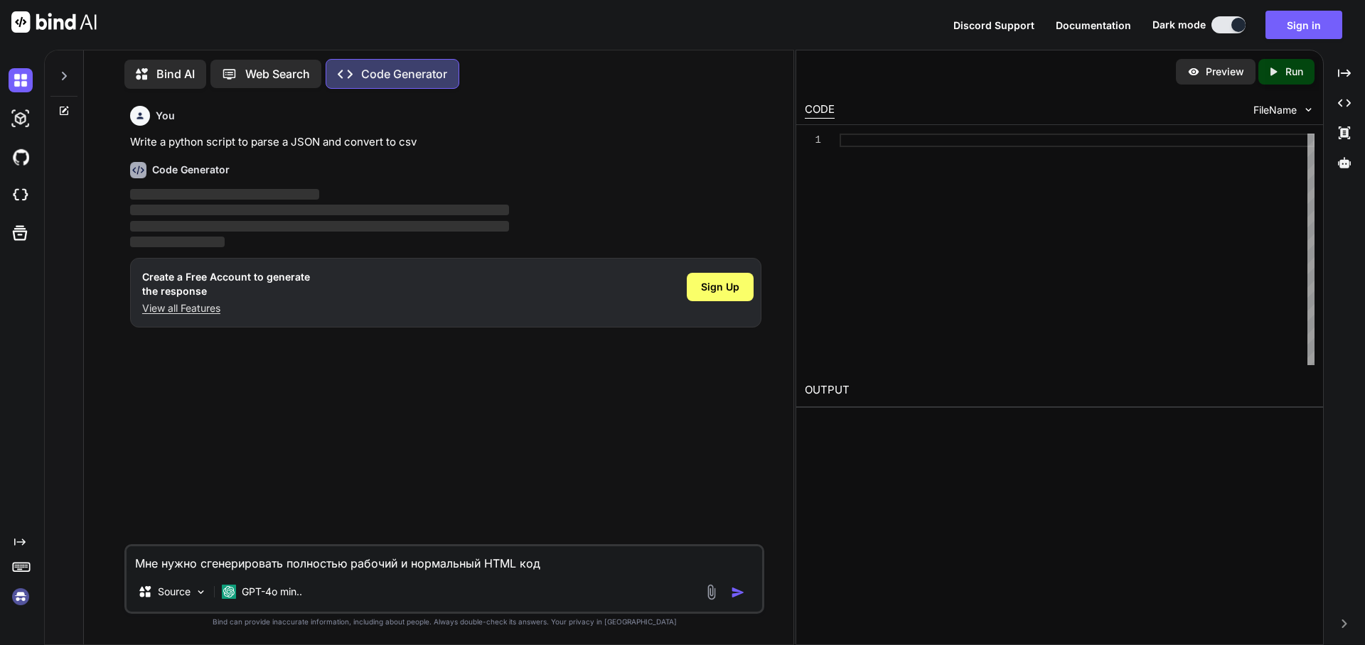
type textarea "x"
type textarea "Мне нужно сгенерировать полностью рабочий и нормальный HTML код дл"
type textarea "x"
type textarea "Мне нужно сгенерировать полностью рабочий и нормальный HTML код для"
type textarea "x"
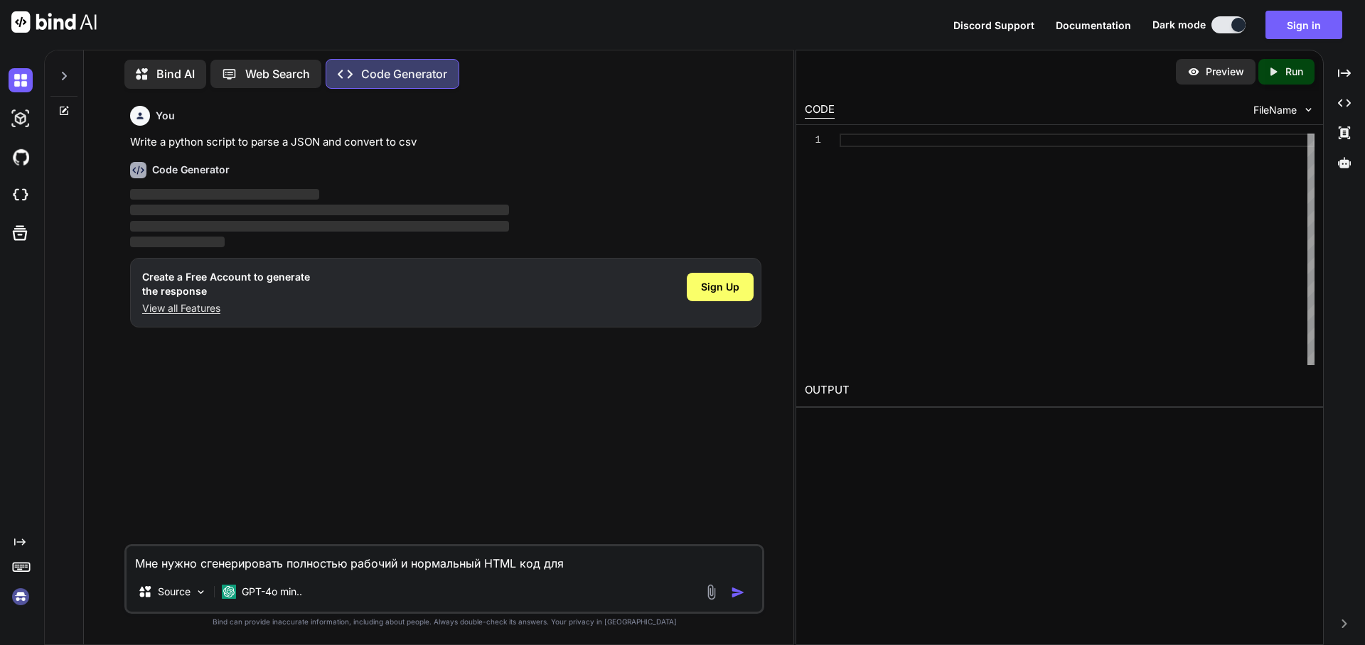
type textarea "Мне нужно сгенерировать полностью рабочий и нормальный HTML код для"
type textarea "x"
type textarea "Мне нужно сгенерировать полностью рабочий и нормальный HTML код для с"
type textarea "x"
type textarea "Мне нужно сгенерировать полностью рабочий и нормальный HTML код для со"
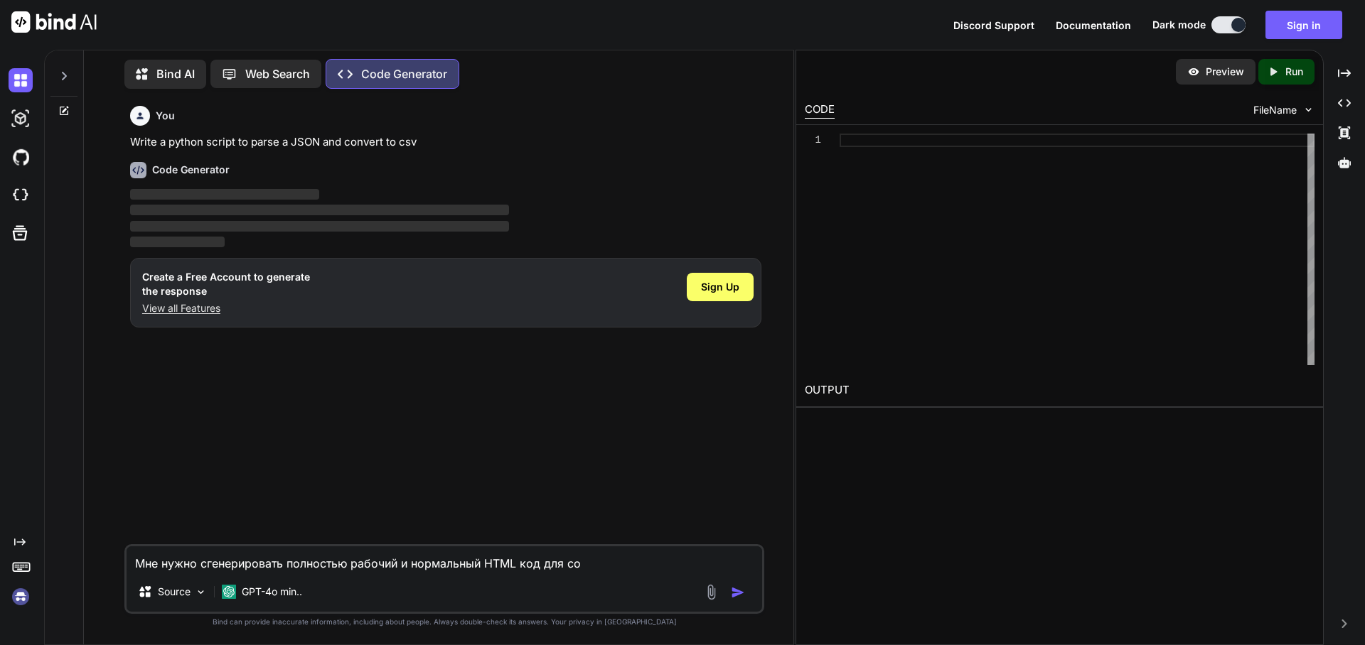
type textarea "x"
type textarea "Мне нужно сгенерировать полностью рабочий и нормальный HTML код для соз"
type textarea "x"
type textarea "Мне нужно сгенерировать полностью рабочий и нормальный HTML код для созд"
type textarea "x"
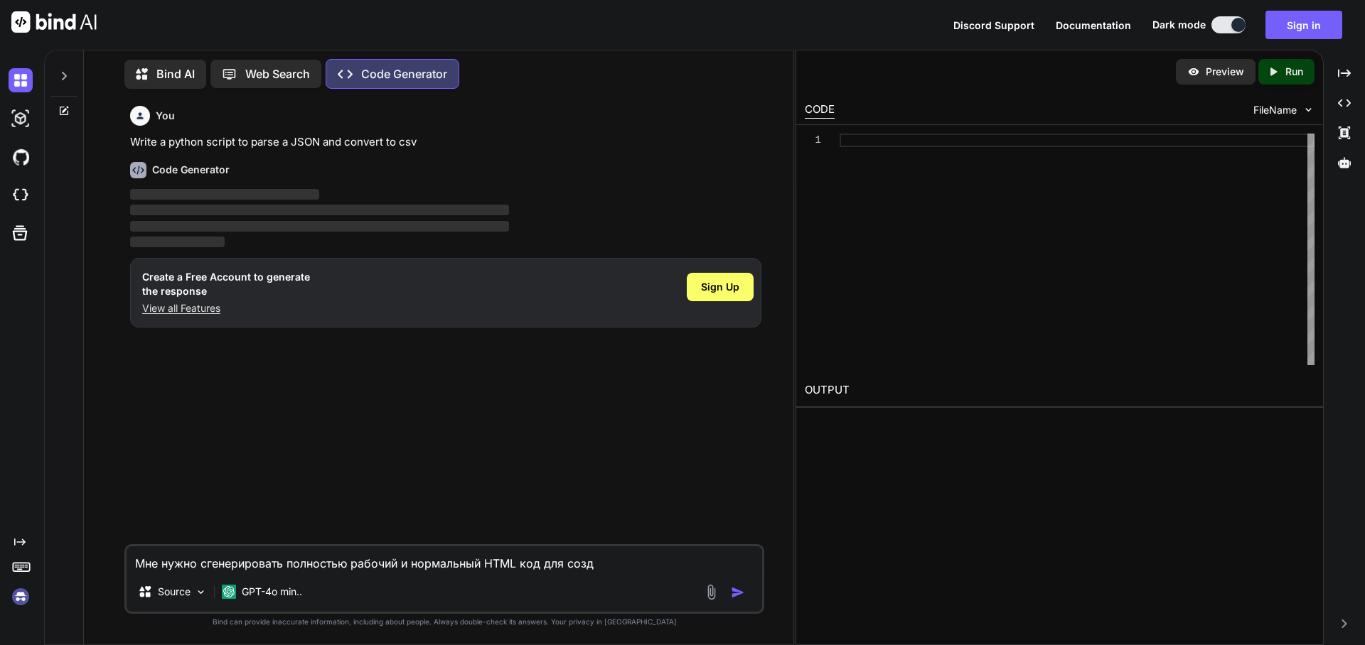
type textarea "Мне нужно сгенерировать полностью рабочий и нормальный HTML код для созда"
type textarea "x"
type textarea "Мне нужно сгенерировать полностью рабочий и нормальный HTML код для создан"
type textarea "x"
type textarea "Мне нужно сгенерировать полностью рабочий и нормальный HTML код для создани"
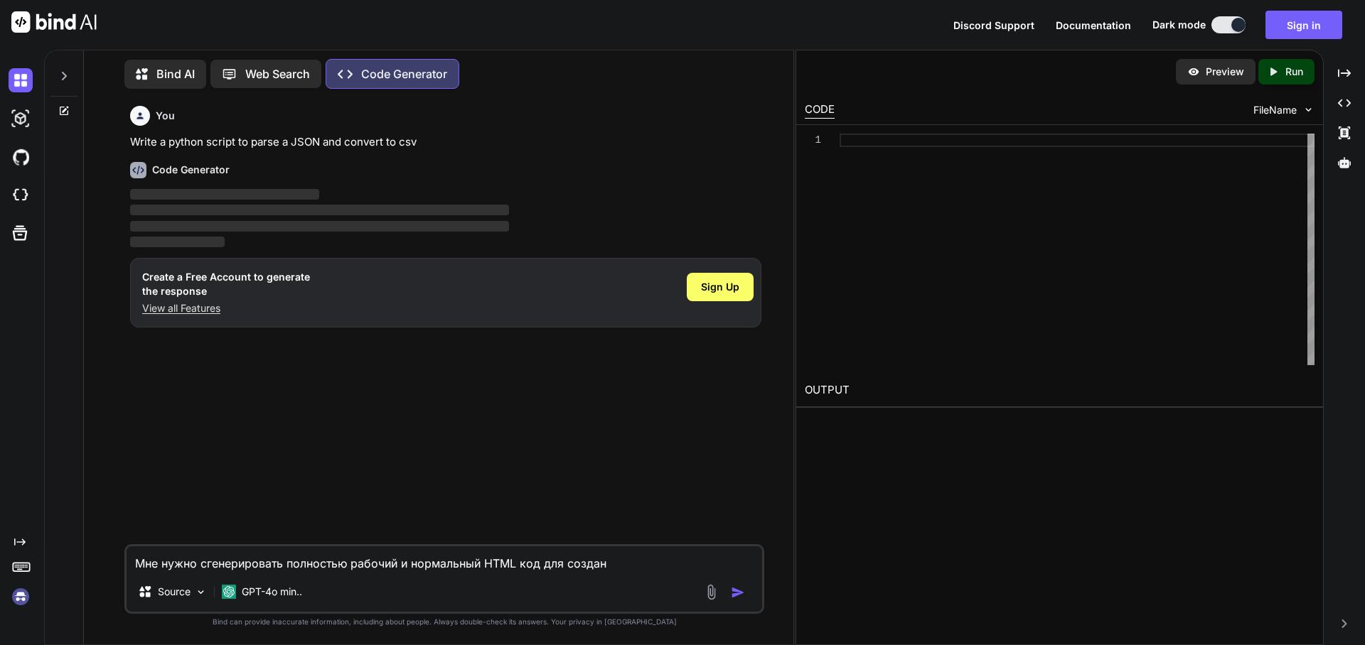
type textarea "x"
type textarea "Мне нужно сгенерировать полностью рабочий и нормальный HTML код для создания"
type textarea "x"
type textarea "Мне нужно сгенерировать полностью рабочий и нормальный HTML код для создания"
type textarea "x"
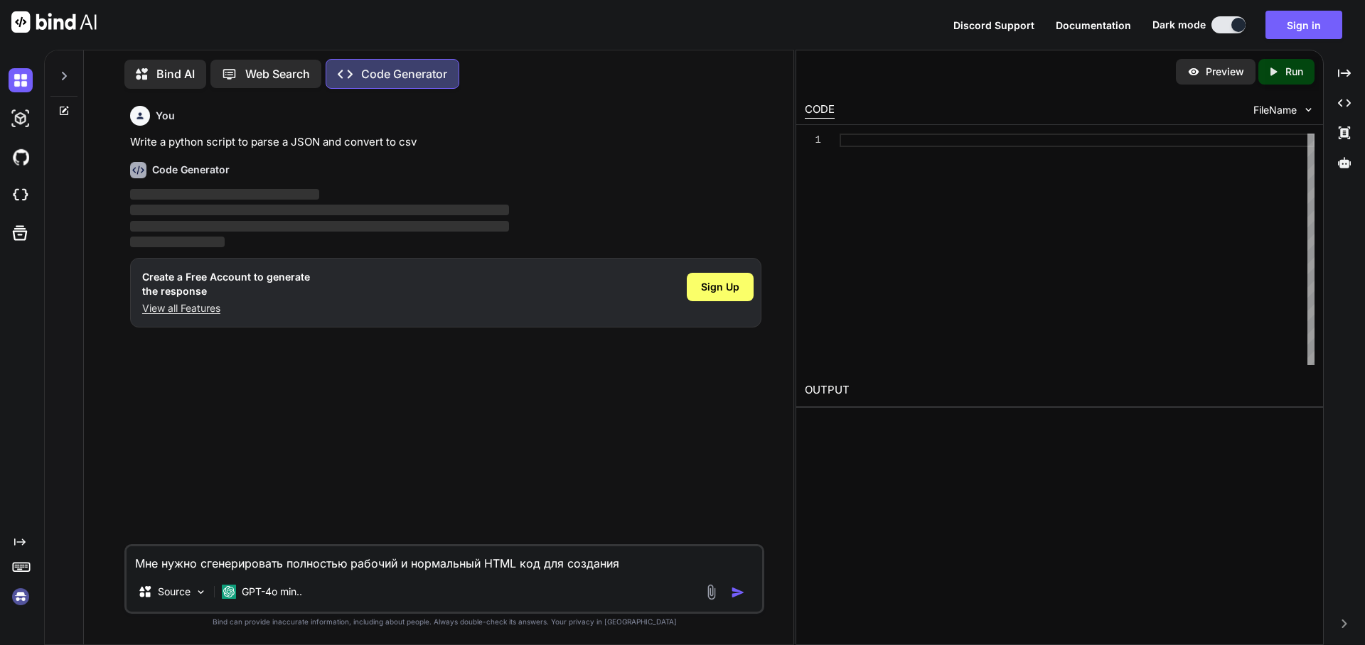
type textarea "Мне нужно сгенерировать полностью рабочий и нормальный HTML код для создания п"
type textarea "x"
type textarea "Мне нужно сгенерировать полностью рабочий и нормальный HTML код для создания пр"
type textarea "x"
type textarea "Мне нужно сгенерировать полностью рабочий и нормальный HTML код для создания при"
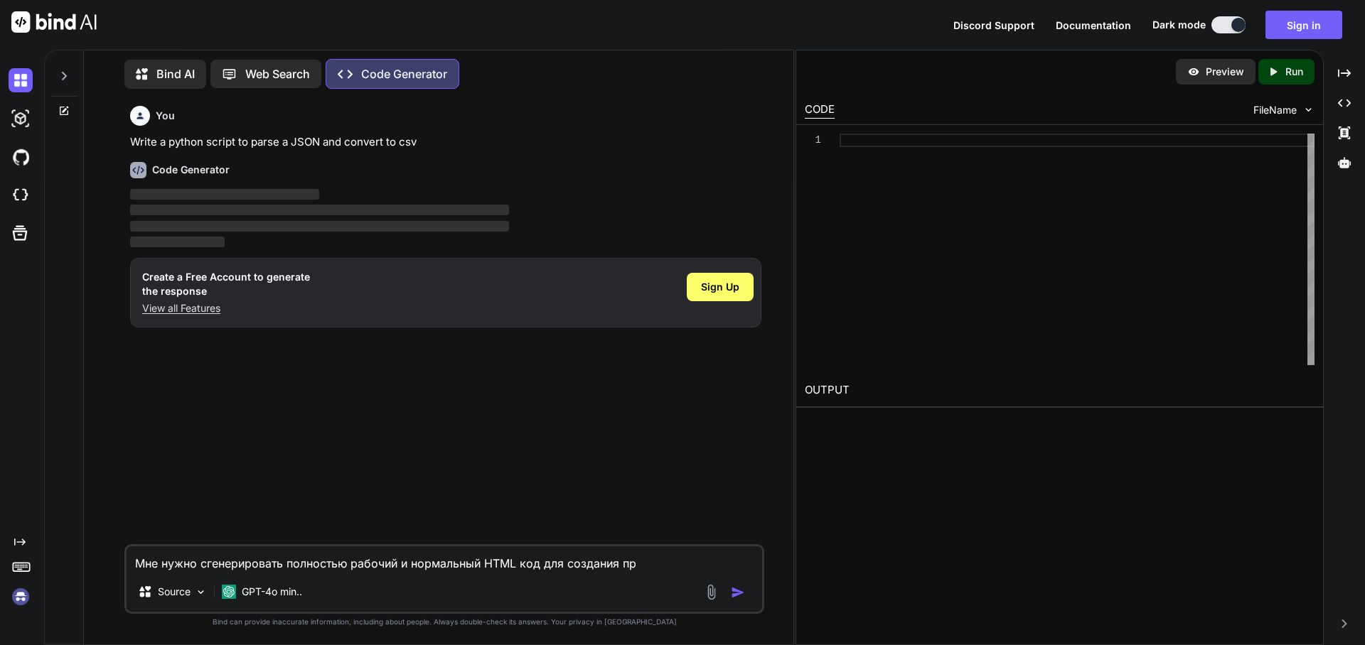
type textarea "x"
type textarea "Мне нужно сгенерировать полностью рабочий и нормальный HTML код для создания пр…"
type textarea "x"
type textarea "Мне нужно сгенерировать полностью рабочий и нормальный HTML код для создания пр…"
type textarea "x"
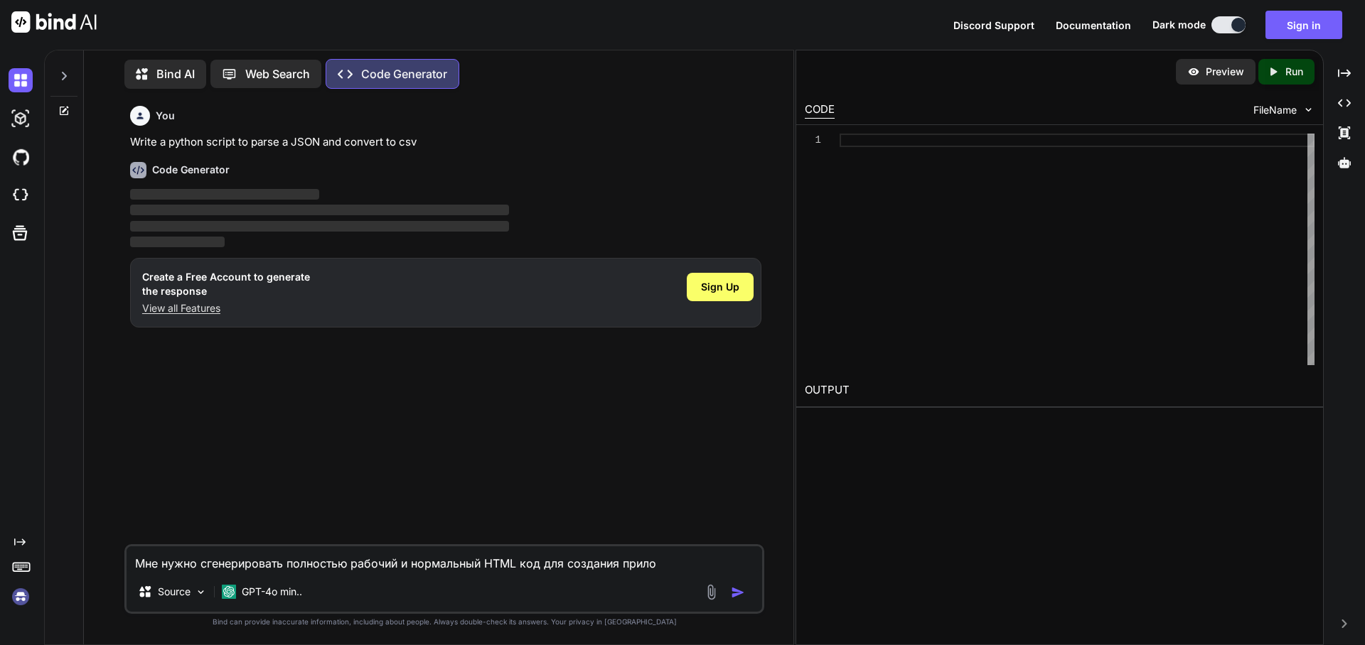
type textarea "Мне нужно сгенерировать полностью рабочий и нормальный HTML код для создания пр…"
type textarea "x"
type textarea "Мне нужно сгенерировать полностью рабочий и нормальный HTML код для создания пр…"
type textarea "x"
type textarea "Мне нужно сгенерировать полностью рабочий и нормальный HTML код для создания пр…"
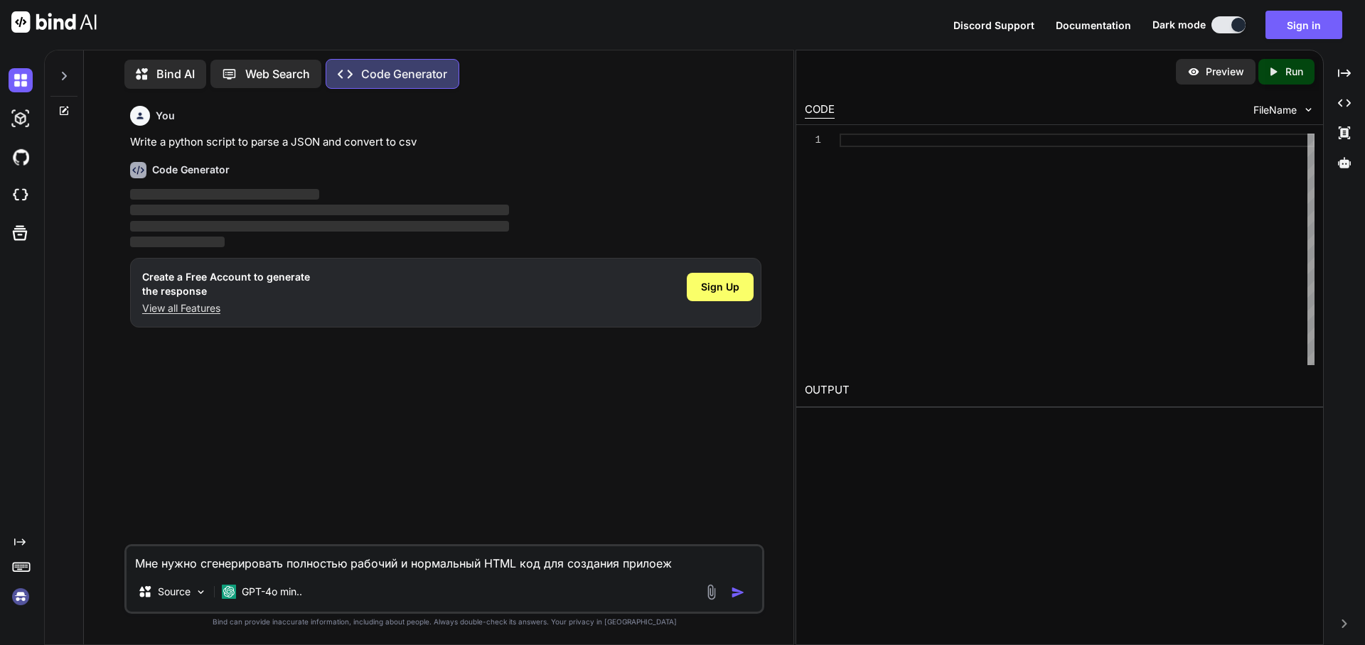
type textarea "x"
type textarea "Мне нужно сгенерировать полностью рабочий и нормальный HTML код для создания пр…"
type textarea "x"
type textarea "Мне нужно сгенерировать полностью рабочий и нормальный HTML код для создания пр…"
type textarea "x"
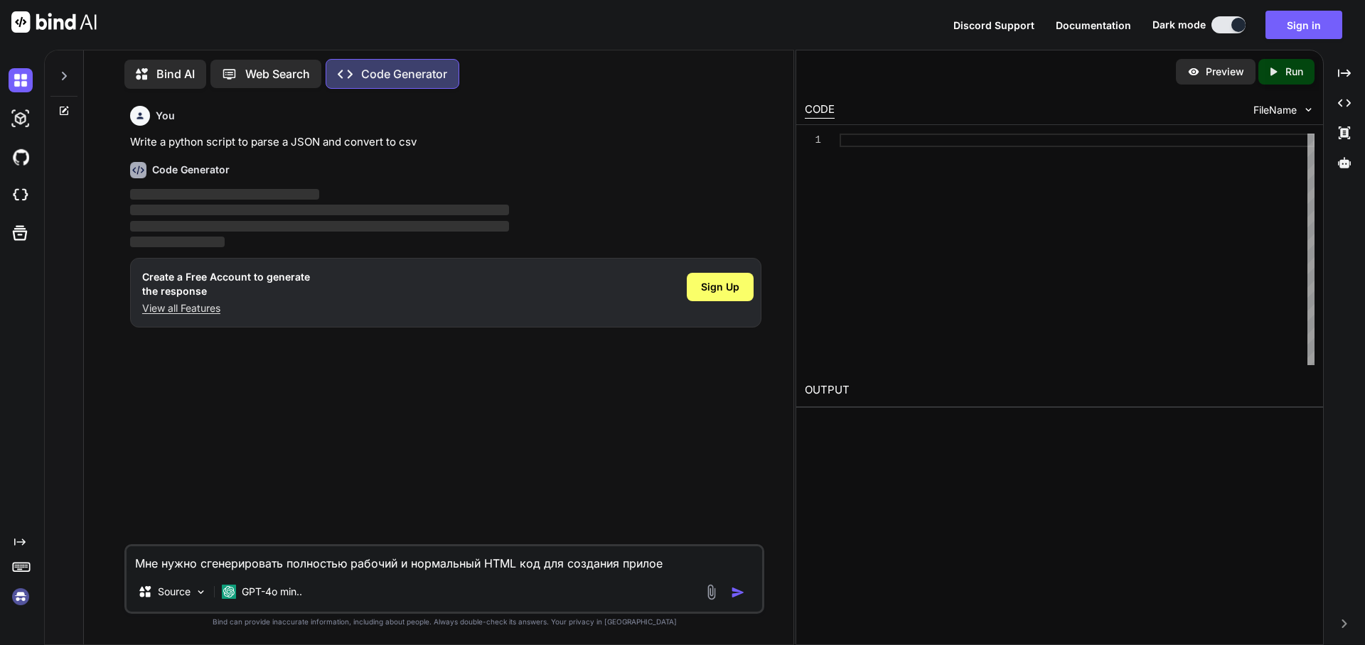
type textarea "Мне нужно сгенерировать полностью рабочий и нормальный HTML код для создания пр…"
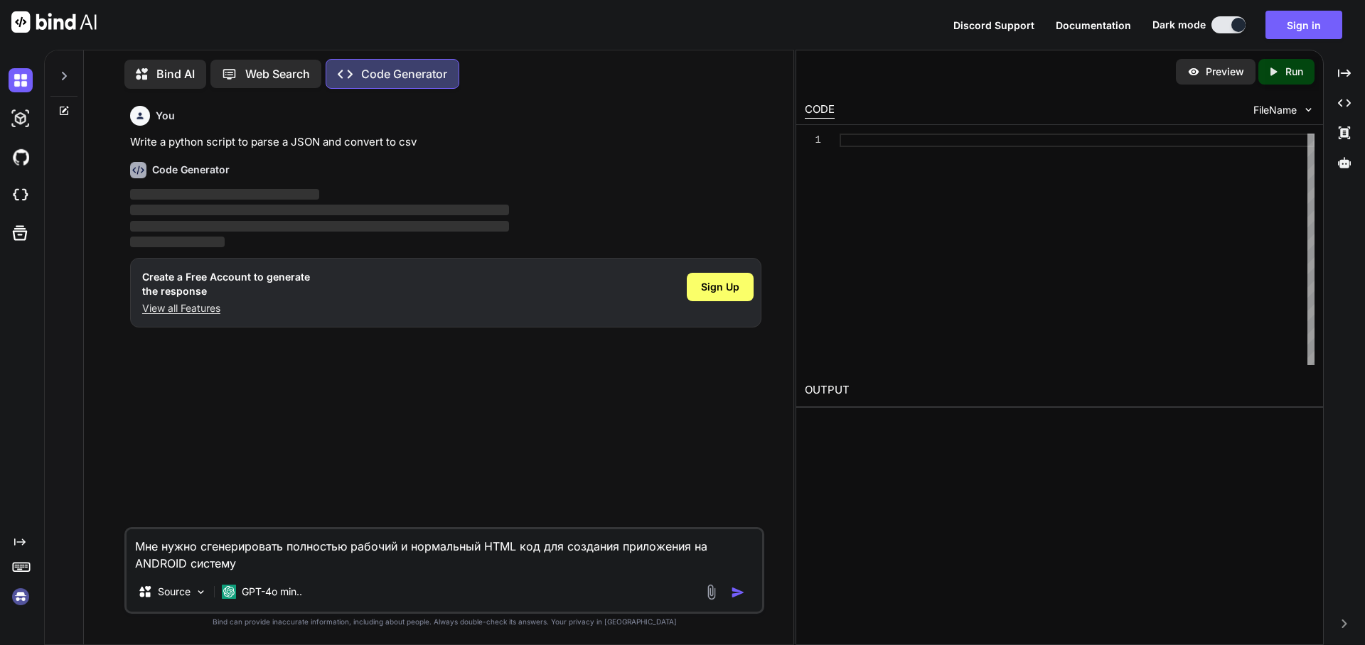
click at [741, 586] on img "button" at bounding box center [738, 593] width 14 height 14
click at [740, 586] on img "button" at bounding box center [738, 593] width 14 height 14
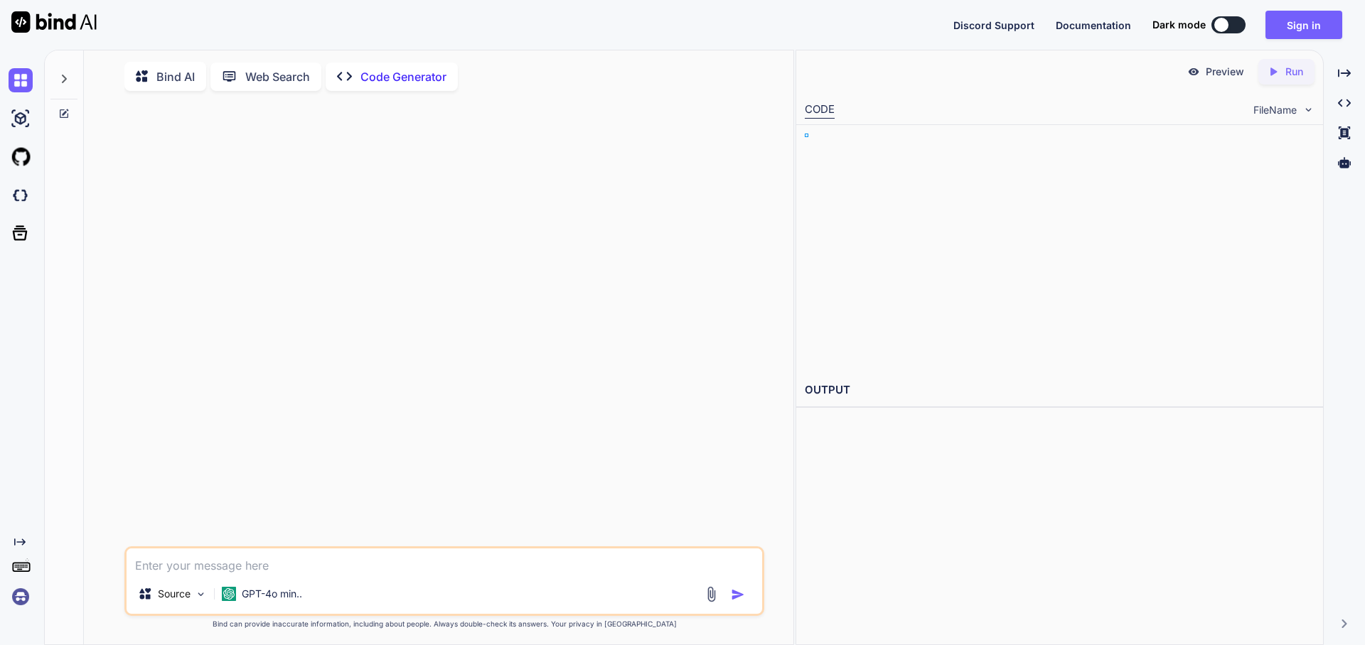
type textarea "x"
click at [608, 227] on div at bounding box center [445, 324] width 637 height 444
click at [370, 588] on div "Source GPT-4o min.." at bounding box center [444, 597] width 635 height 34
click at [351, 572] on textarea at bounding box center [444, 562] width 635 height 26
paste textarea "generate HTML code for your desired mobile app content mobile-friendly, respons…"
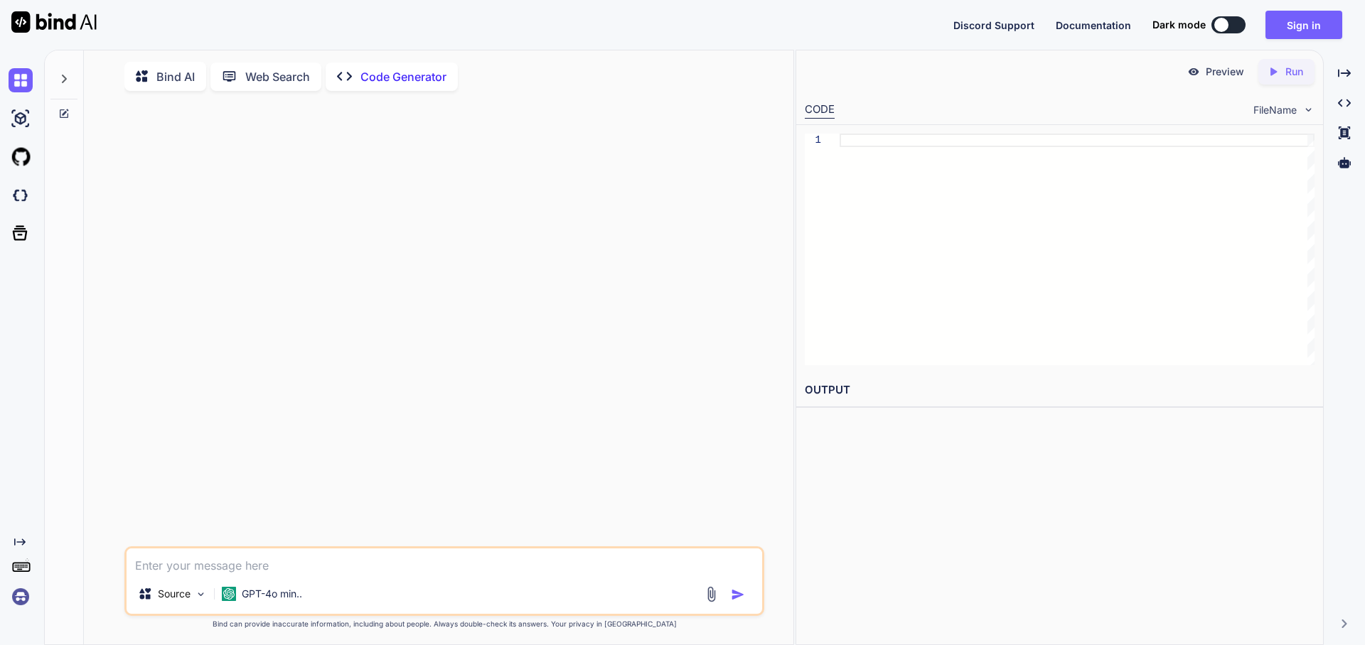
type textarea "generate HTML code for your desired mobile app content mobile-friendly, respons…"
type textarea "x"
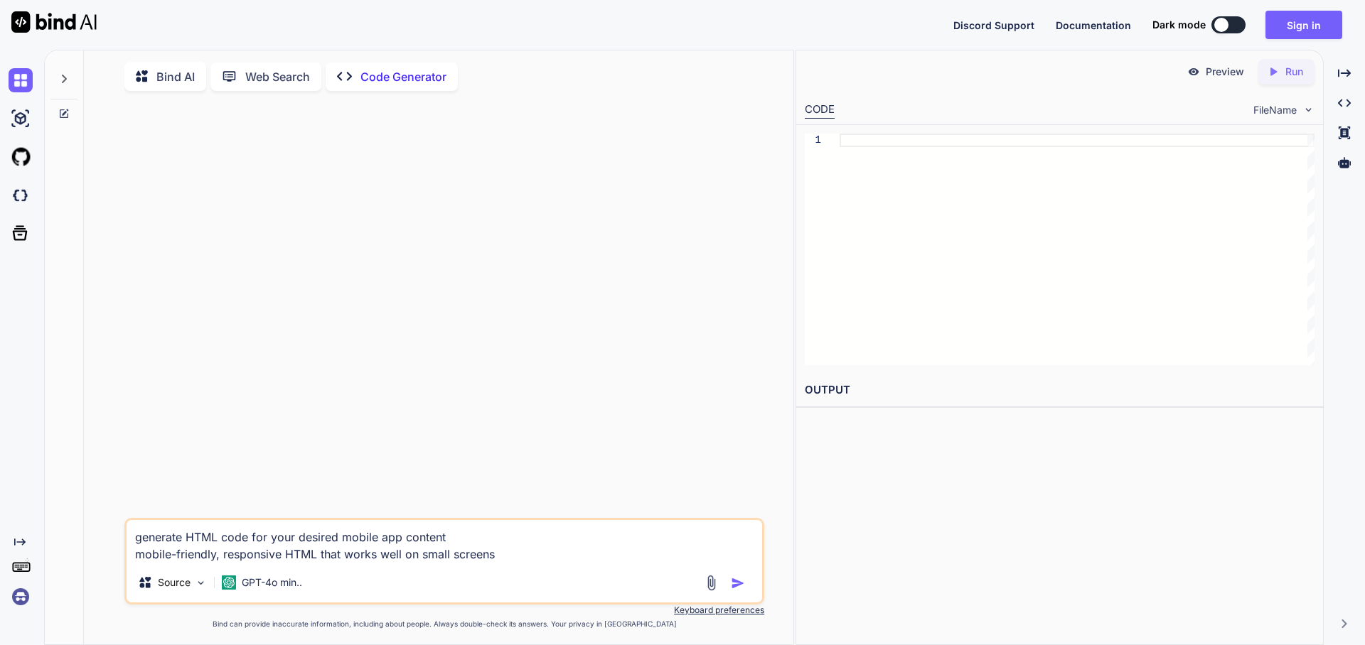
type textarea "generate HTML code for your desired mobile app content mobile-friendly, respons…"
click at [739, 583] on img "button" at bounding box center [738, 583] width 14 height 14
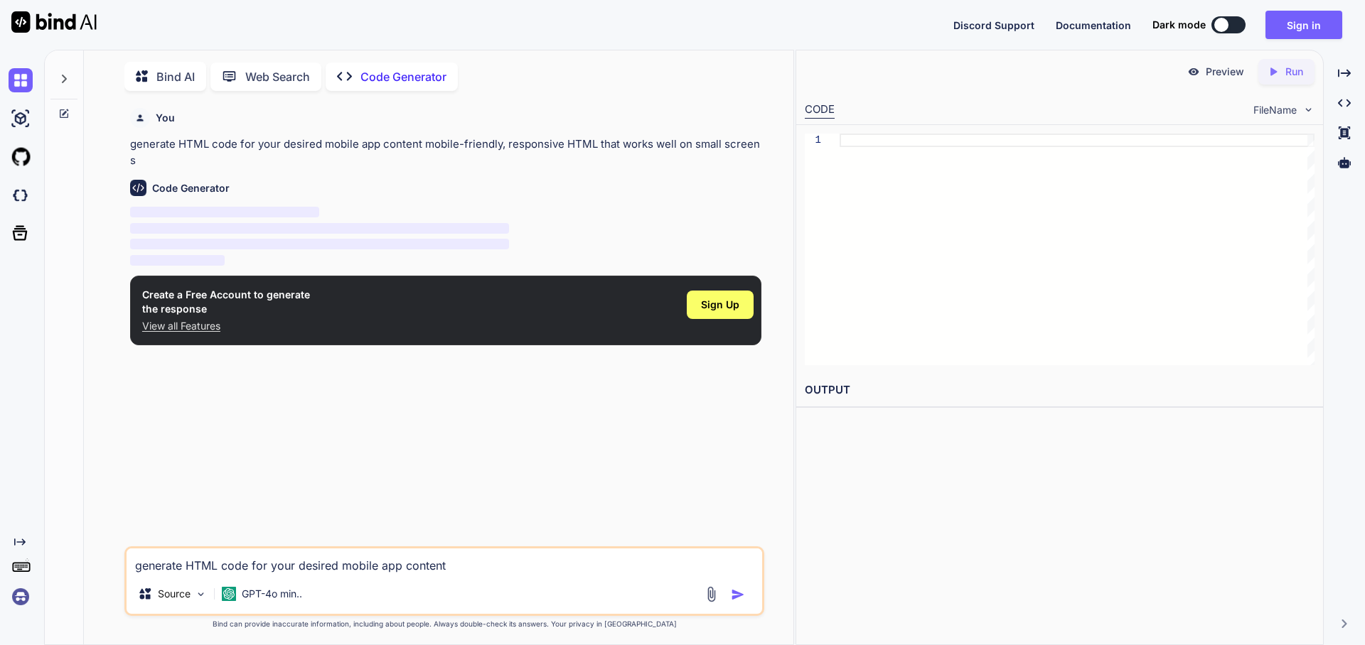
scroll to position [6, 0]
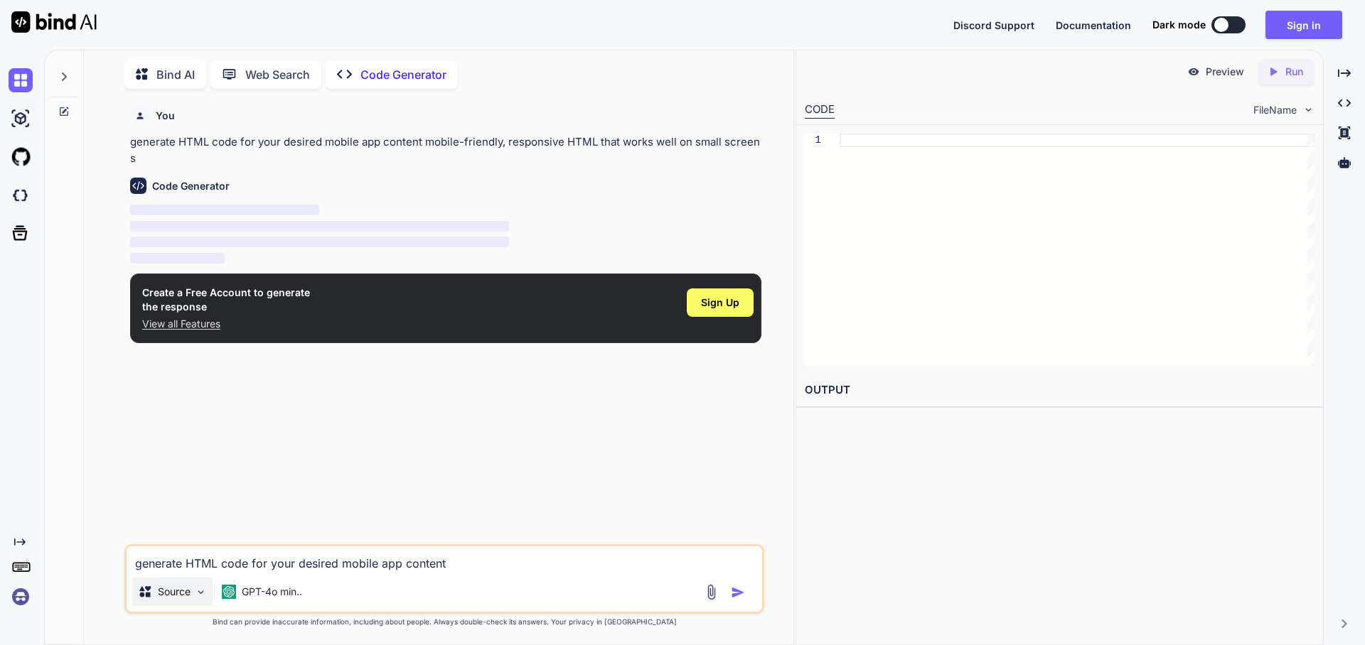
click at [172, 593] on p "Source" at bounding box center [174, 592] width 33 height 14
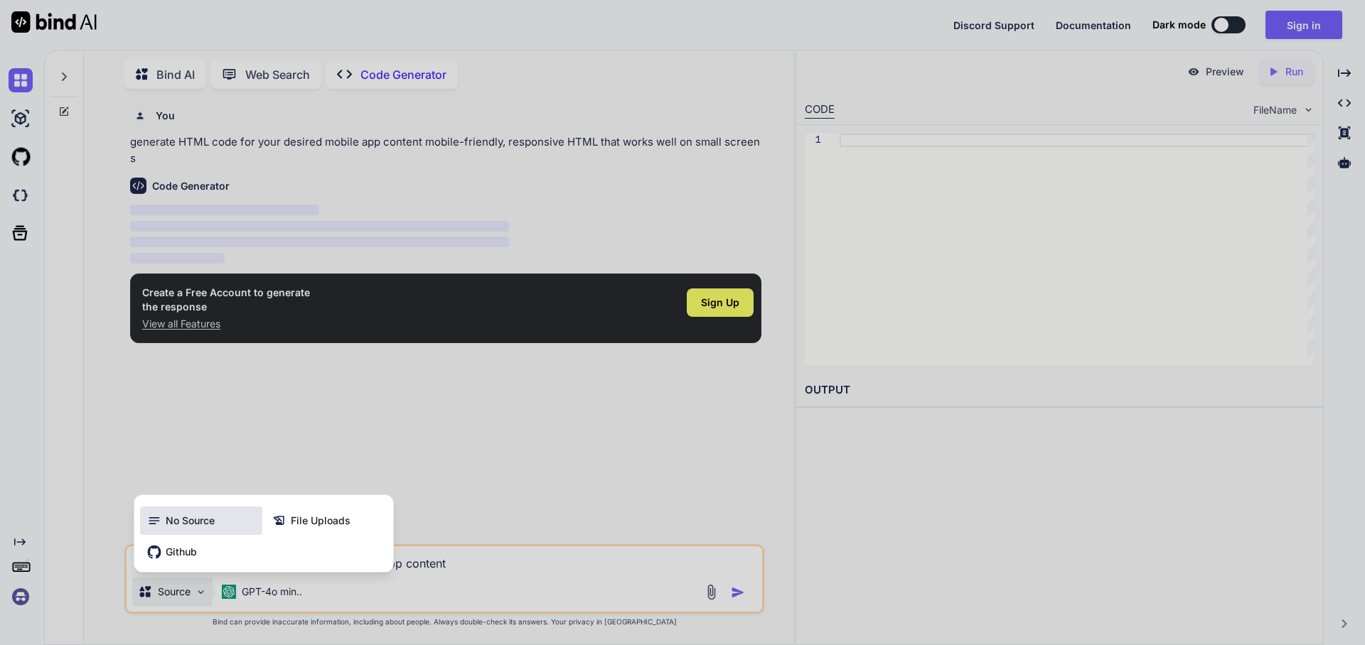
click at [178, 526] on span "No Source" at bounding box center [190, 521] width 49 height 14
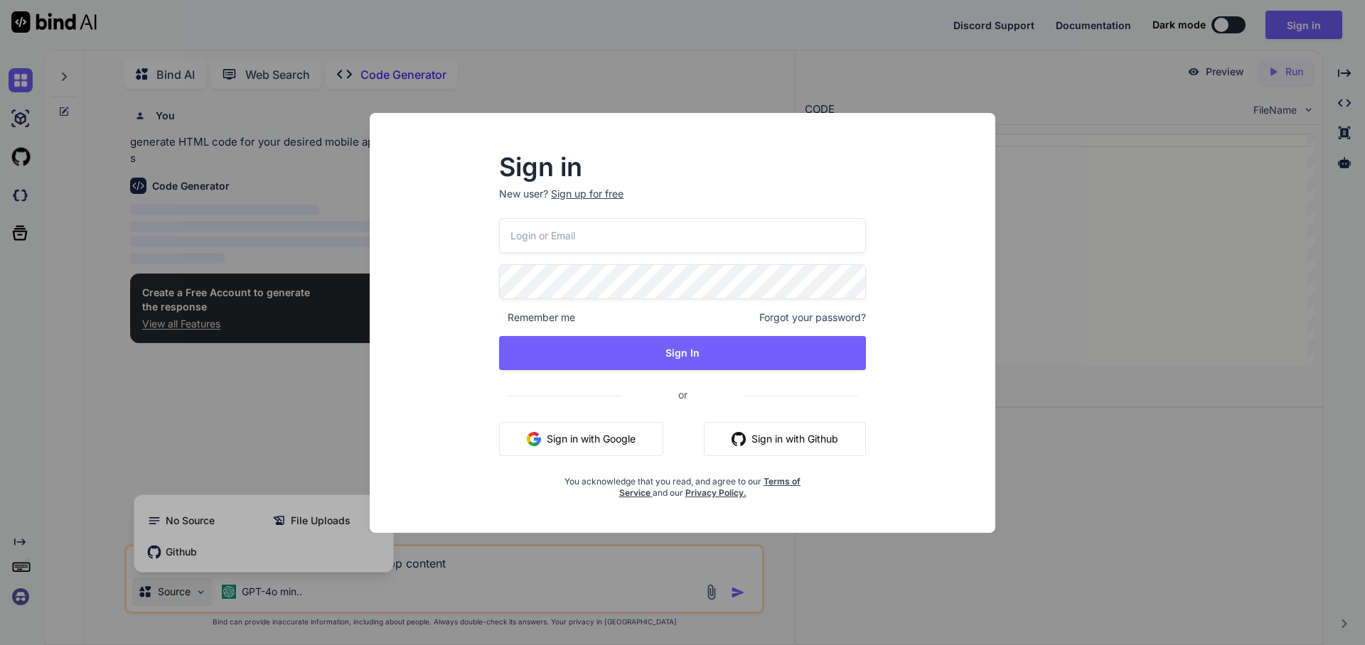
click at [279, 418] on div "Sign in New user? Sign up for free Remember me Forgot your password? Sign In or…" at bounding box center [682, 322] width 1365 height 645
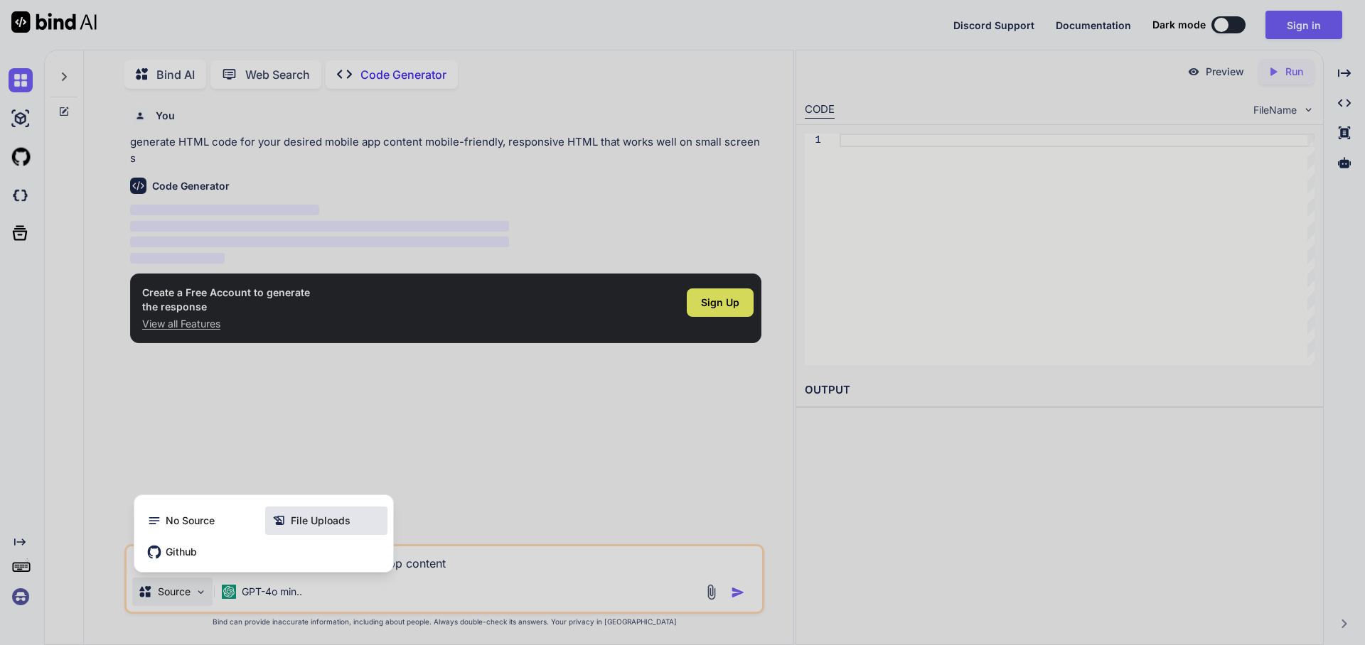
click at [333, 526] on span "File Uploads" at bounding box center [321, 521] width 60 height 14
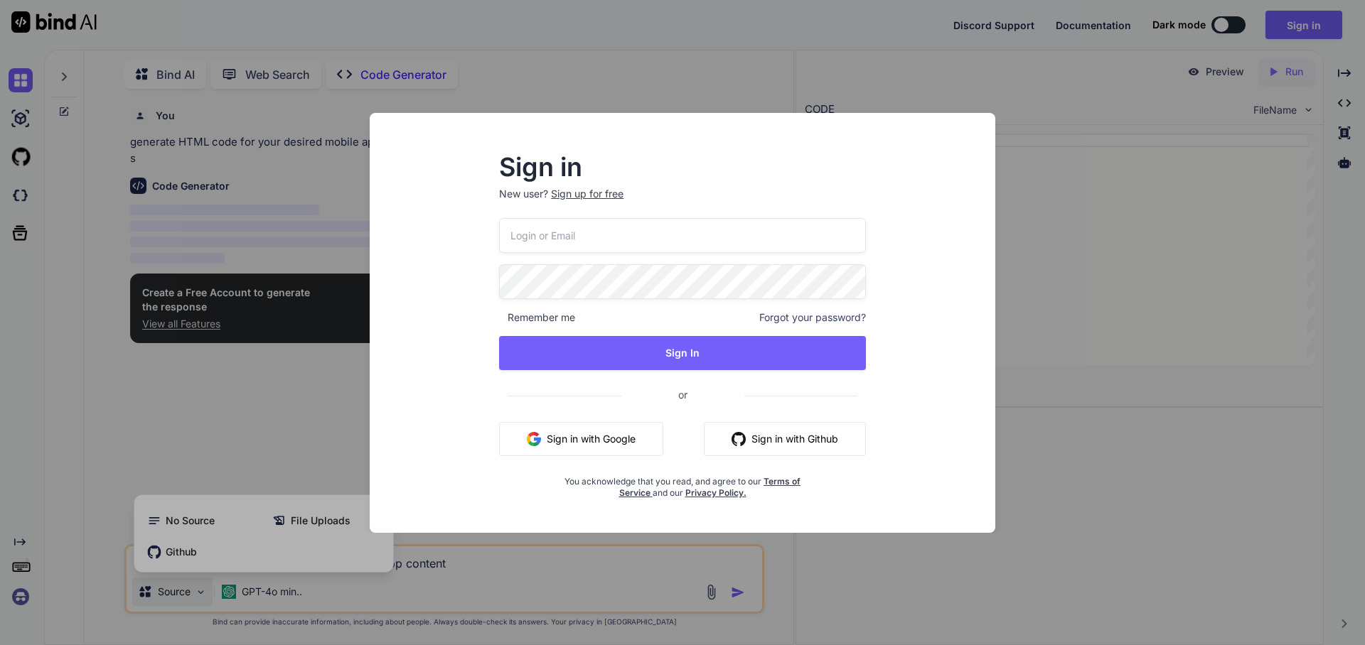
click at [298, 516] on div "Sign in New user? Sign up for free Remember me Forgot your password? Sign In or…" at bounding box center [682, 322] width 1365 height 645
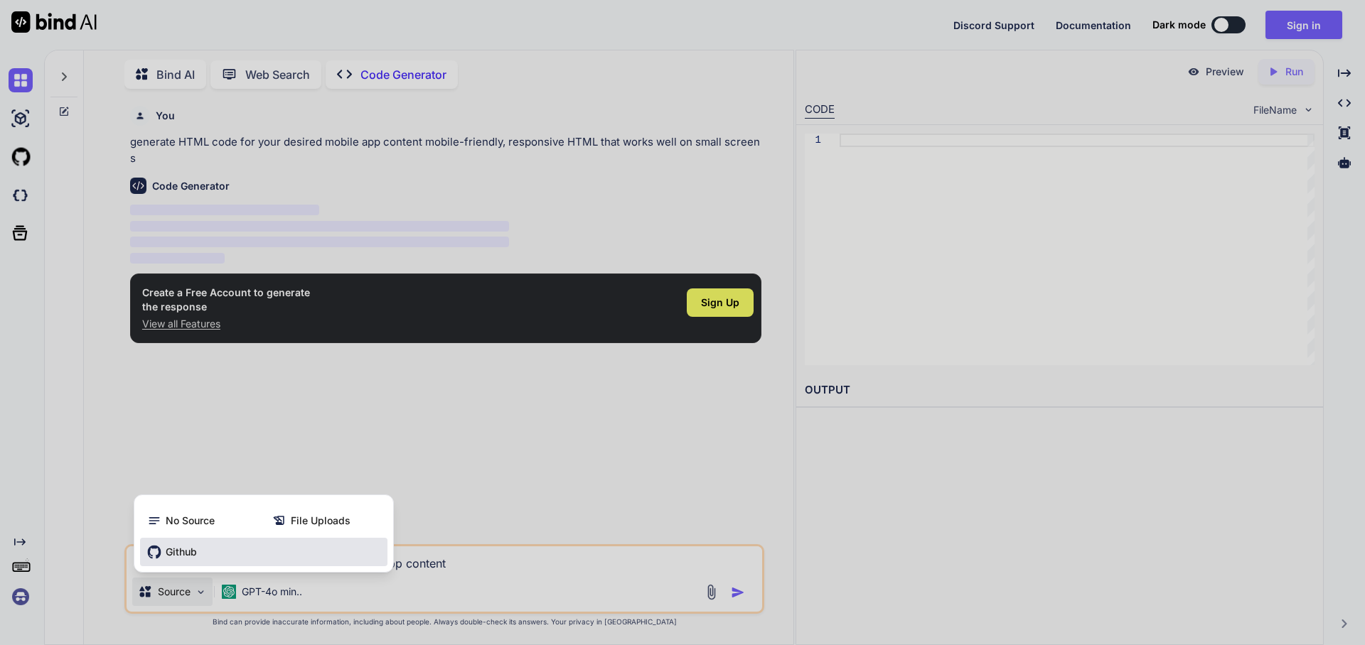
click at [209, 556] on div "Github" at bounding box center [263, 552] width 247 height 28
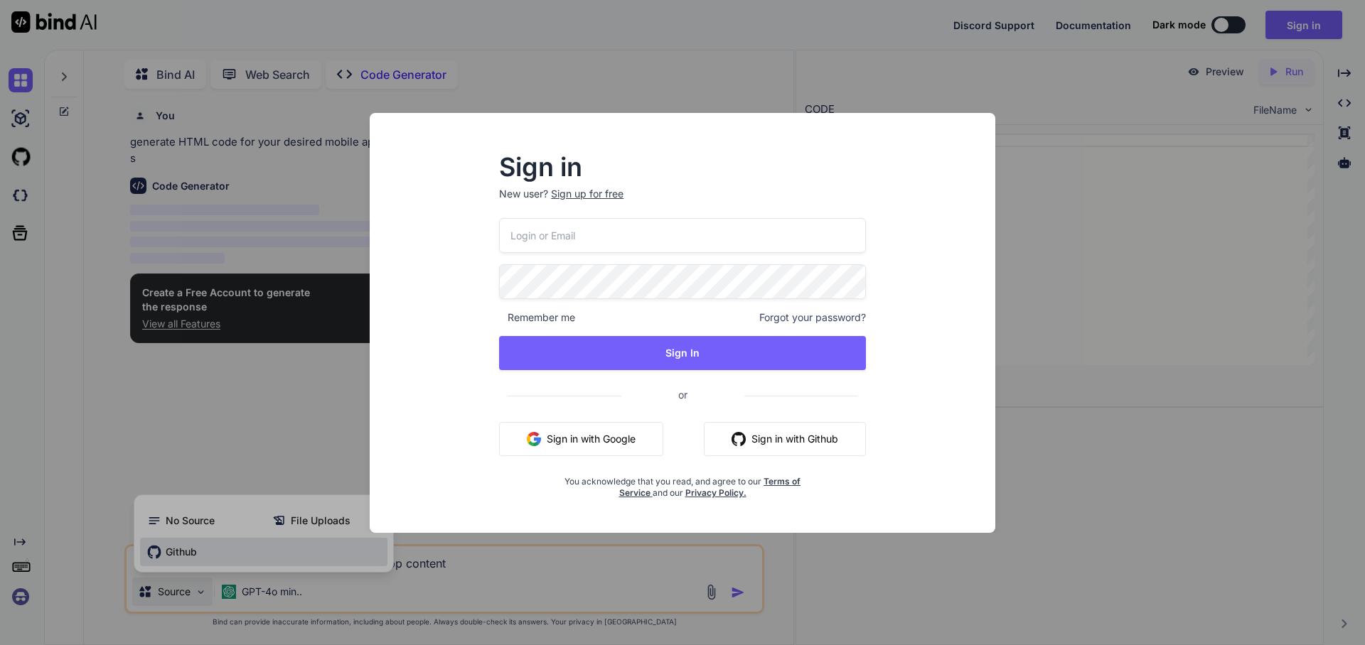
click at [209, 556] on div "Sign in New user? Sign up for free Remember me Forgot your password? Sign In or…" at bounding box center [682, 322] width 1365 height 645
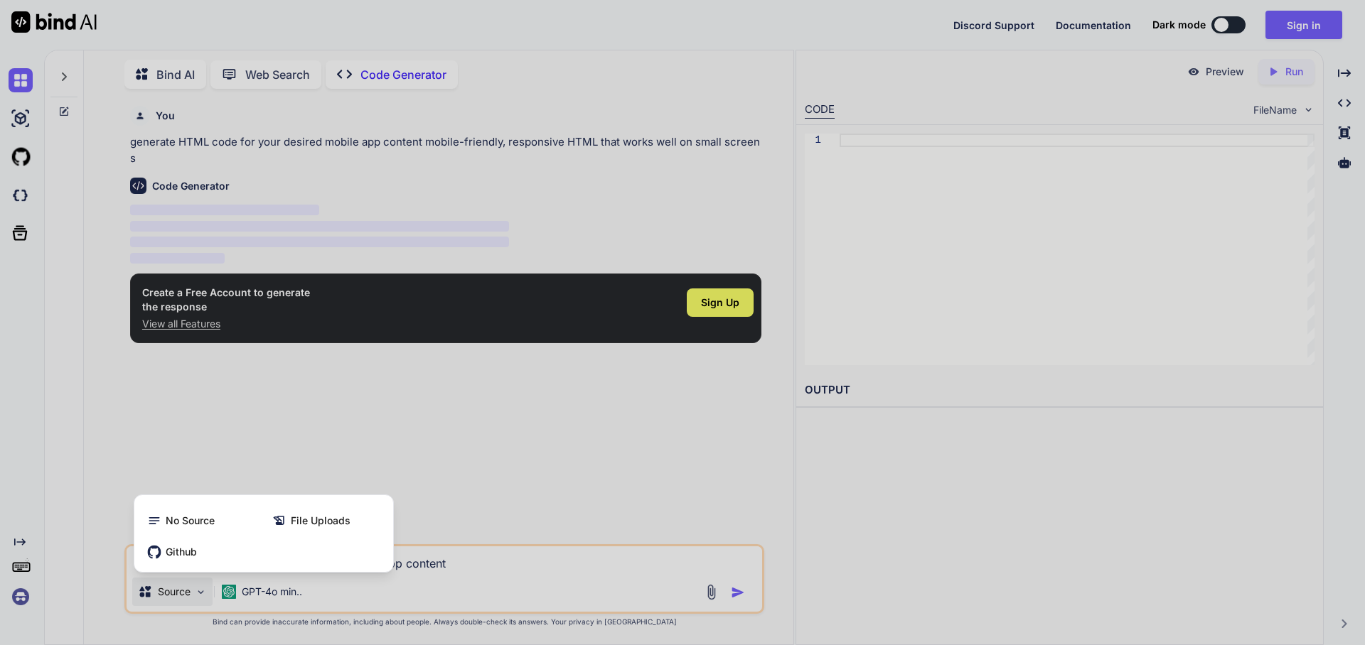
click at [252, 592] on div at bounding box center [682, 322] width 1365 height 645
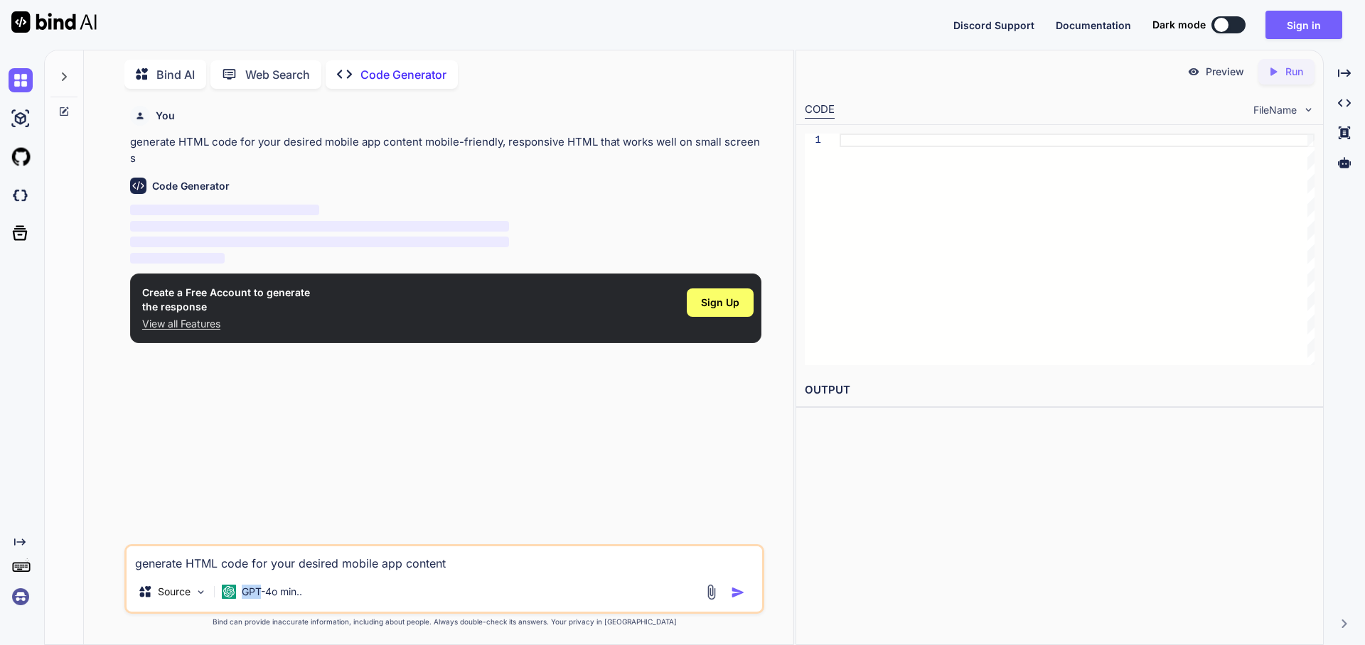
click at [252, 592] on p "GPT-4o min.." at bounding box center [272, 592] width 60 height 14
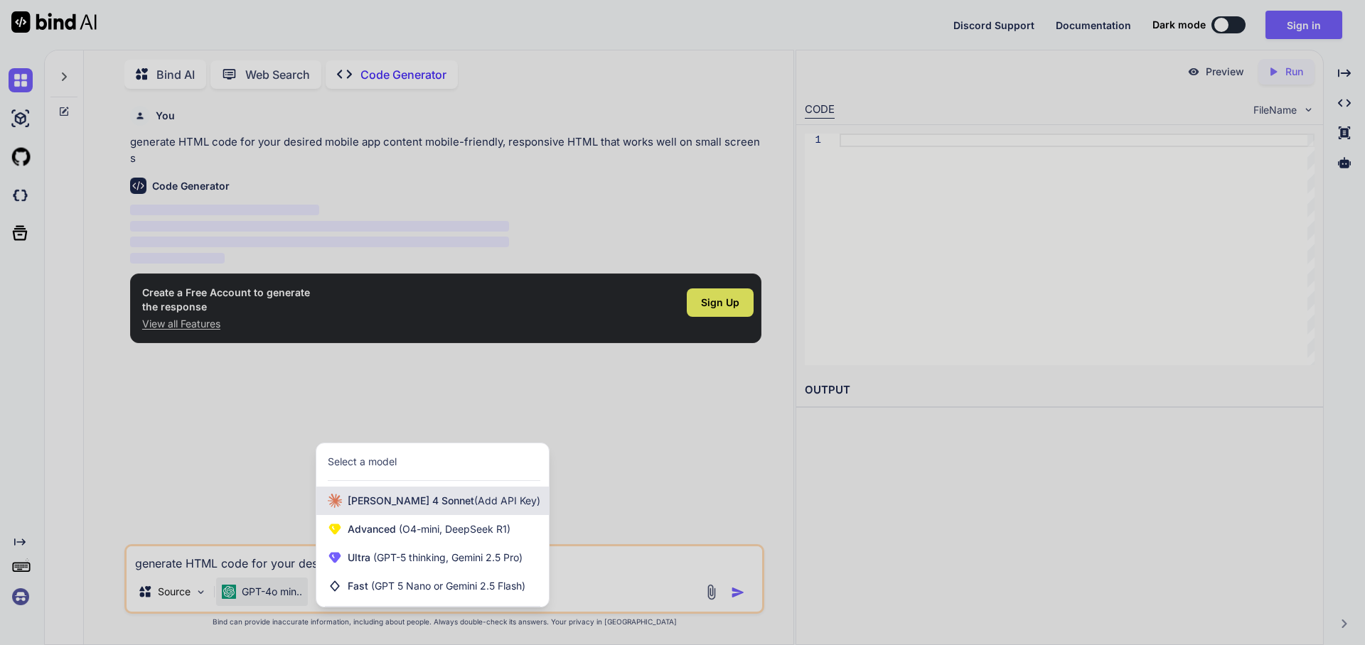
click at [423, 512] on div "[PERSON_NAME] 4 Sonnet (Add API Key)" at bounding box center [432, 501] width 232 height 28
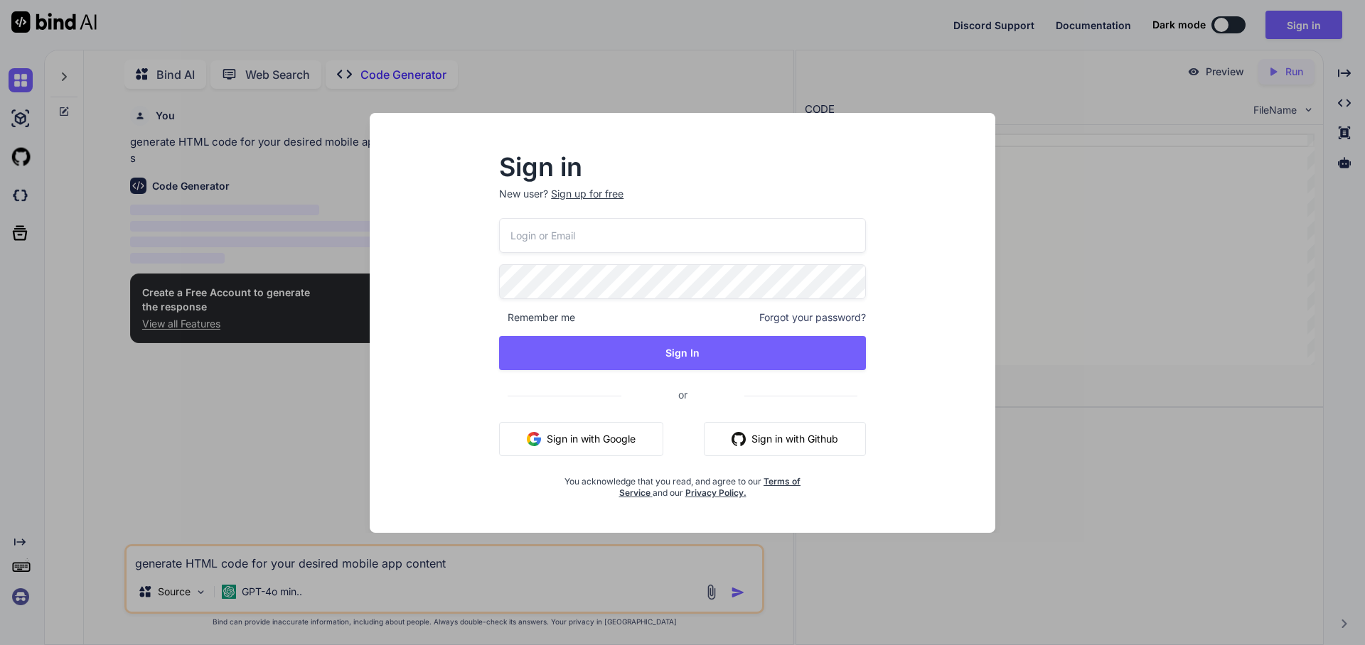
click at [353, 561] on div "Sign in New user? Sign up for free Remember me Forgot your password? Sign In or…" at bounding box center [682, 322] width 1365 height 645
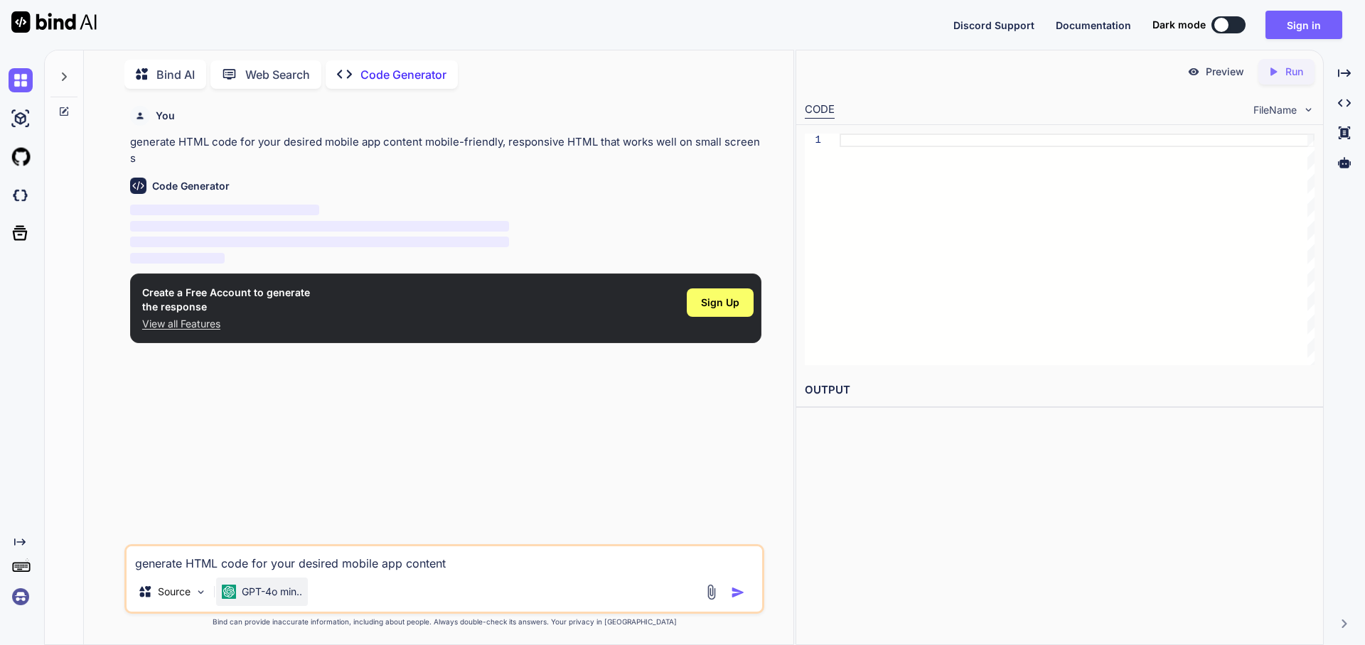
click at [291, 601] on div "GPT-4o min.." at bounding box center [262, 592] width 92 height 28
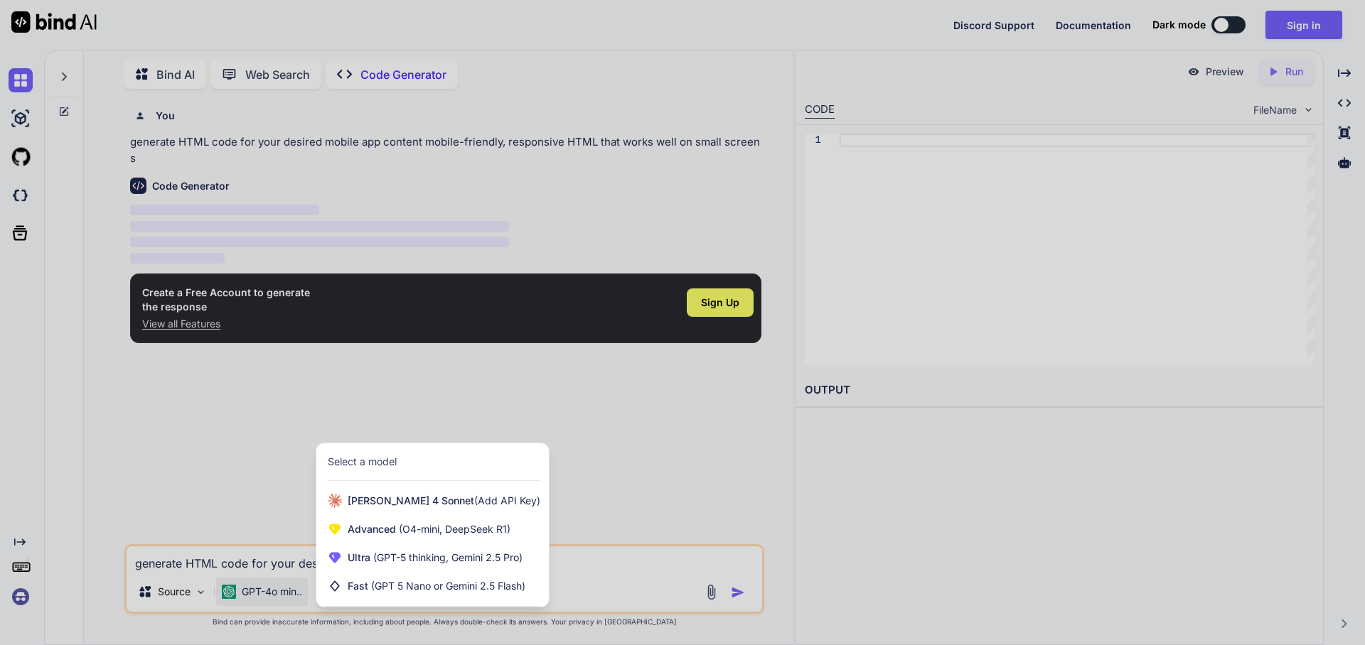
drag, startPoint x: 646, startPoint y: 547, endPoint x: 721, endPoint y: 478, distance: 101.6
click at [647, 546] on div at bounding box center [682, 322] width 1365 height 645
type textarea "x"
